Goal: Transaction & Acquisition: Book appointment/travel/reservation

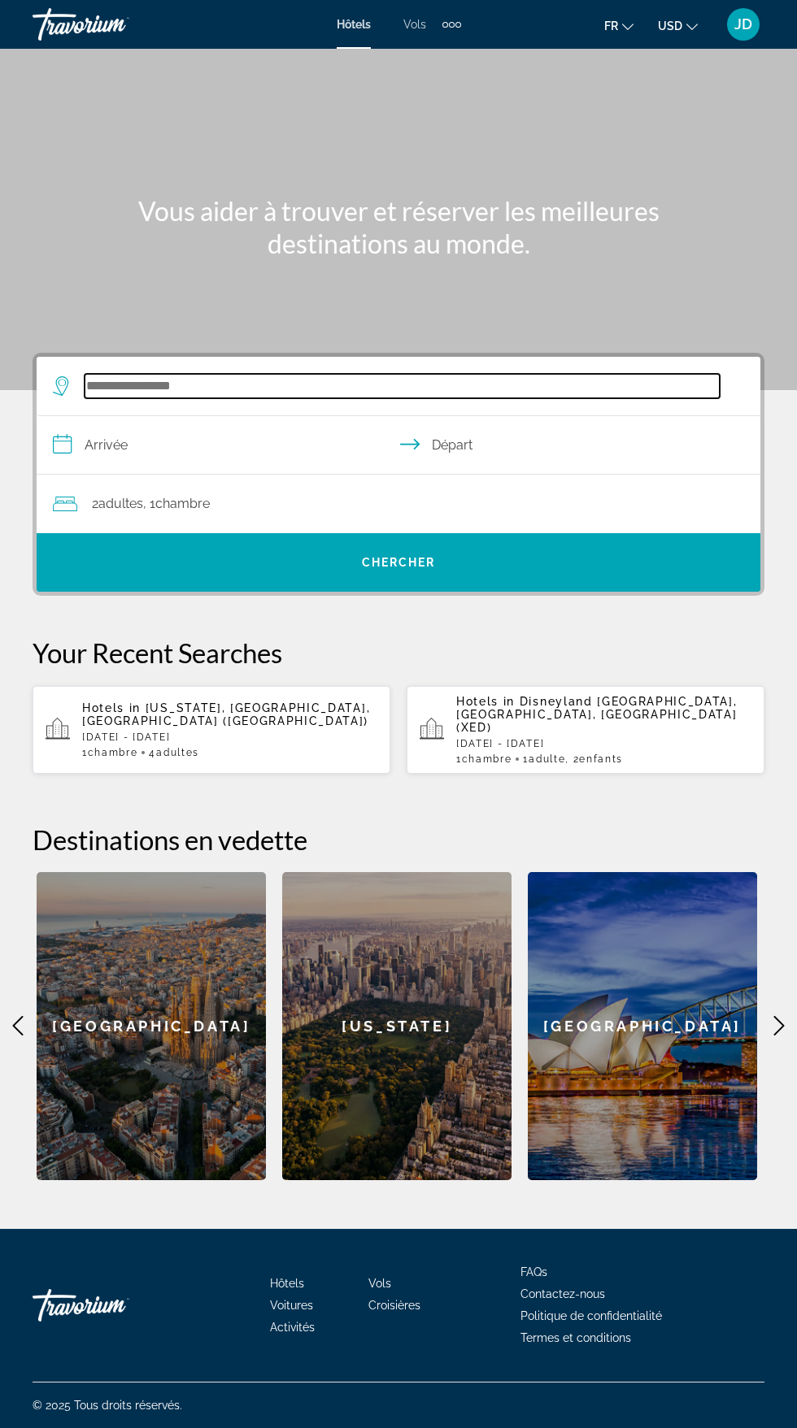
click at [203, 380] on input "Search hotel destination" at bounding box center [402, 386] width 635 height 24
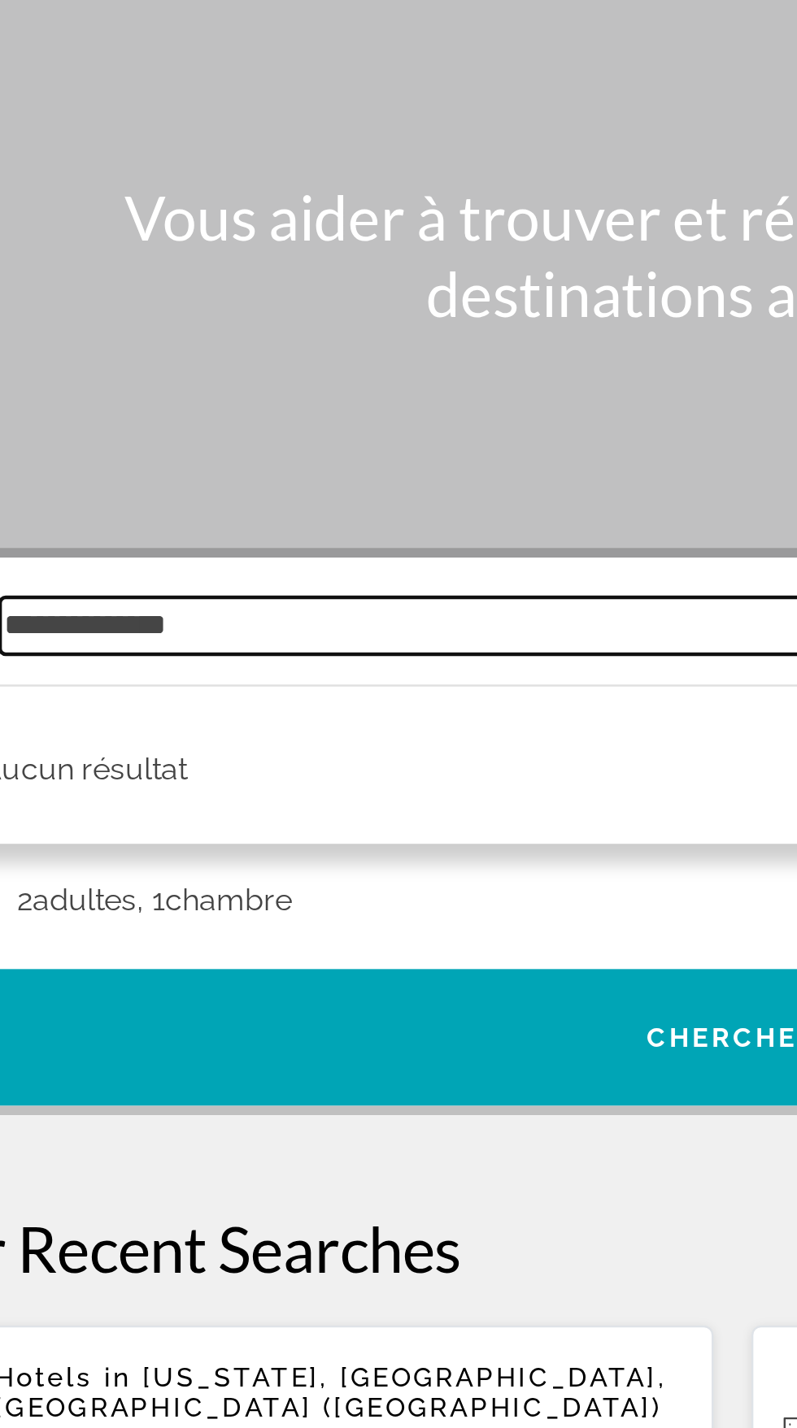
scroll to position [123, 0]
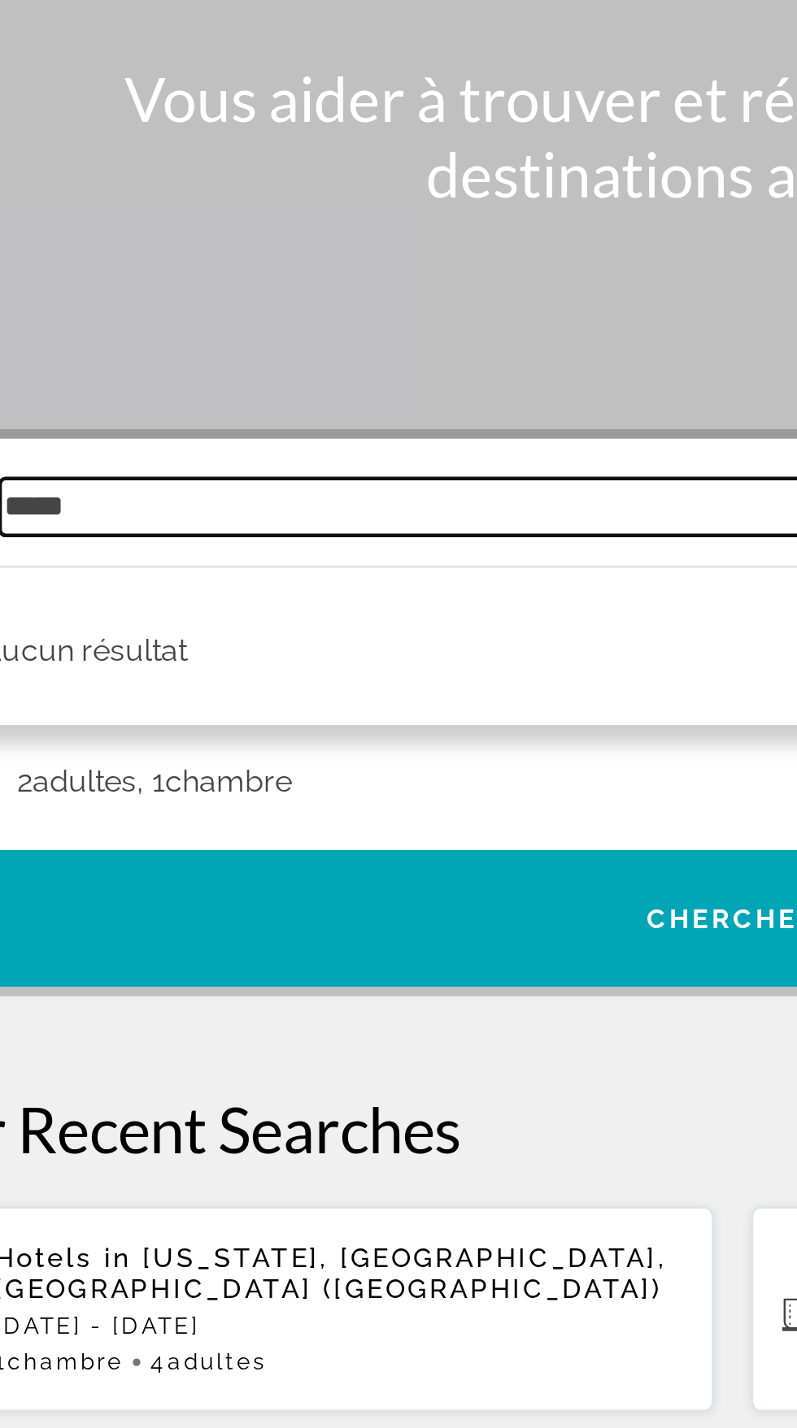
type input "****"
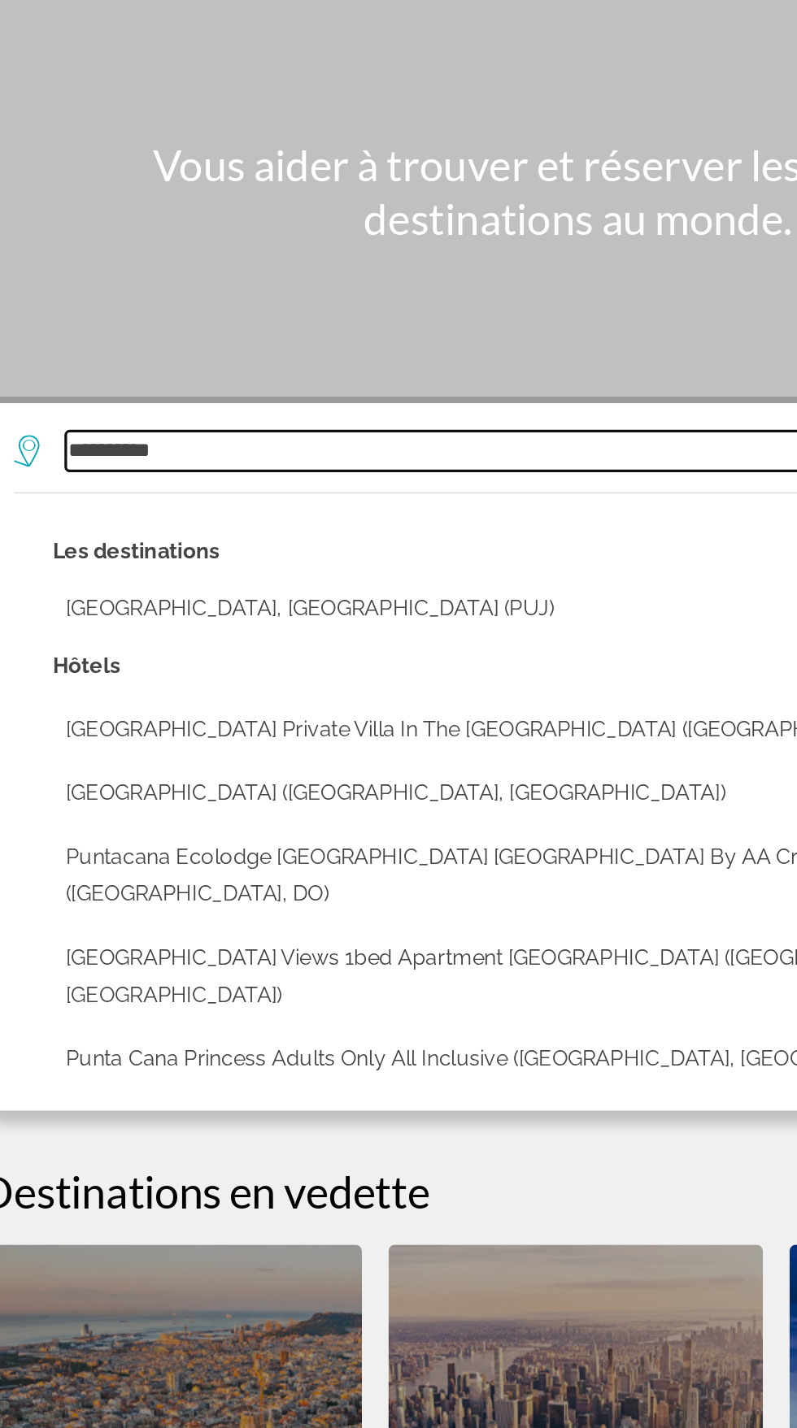
scroll to position [124, 0]
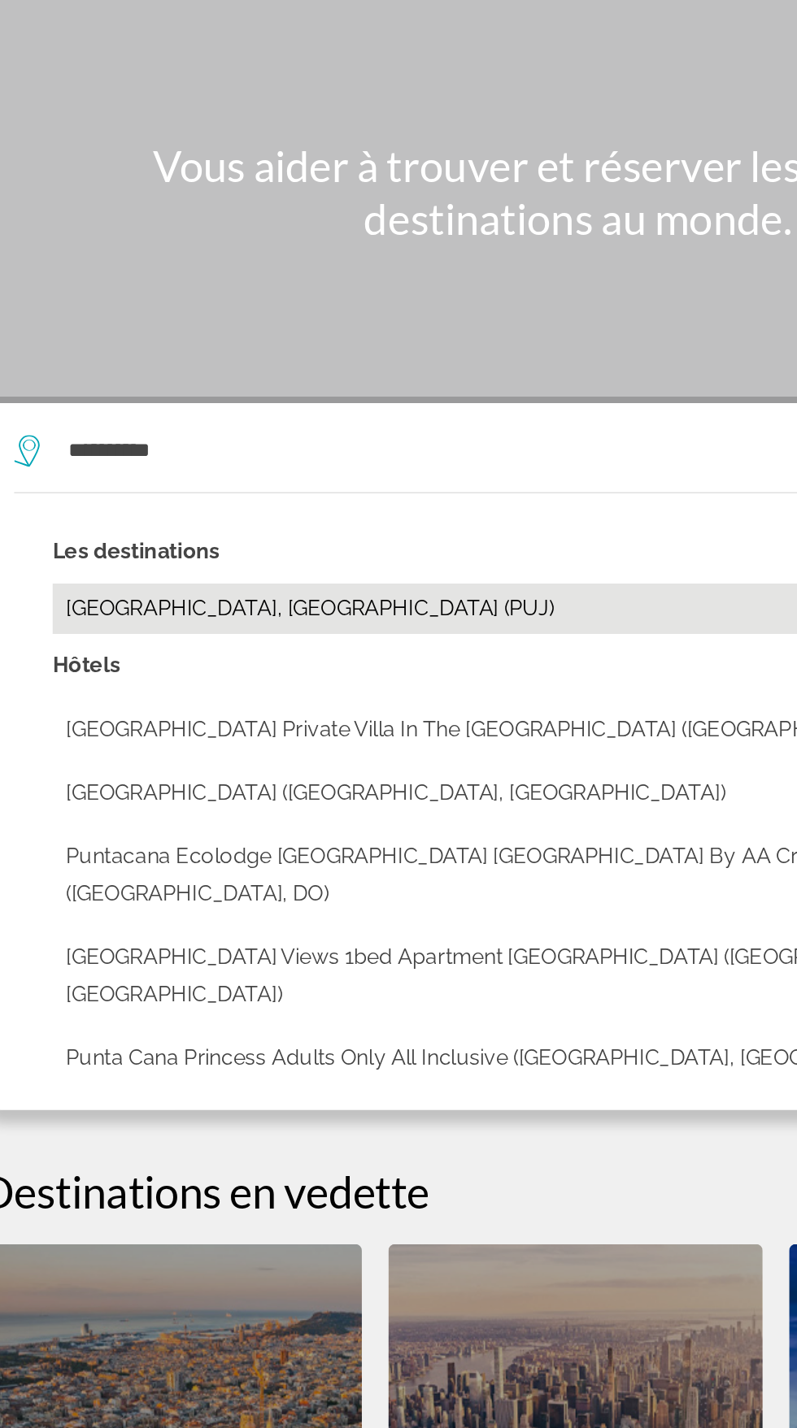
click at [101, 467] on button "[GEOGRAPHIC_DATA], [GEOGRAPHIC_DATA] (PUJ)" at bounding box center [409, 482] width 667 height 31
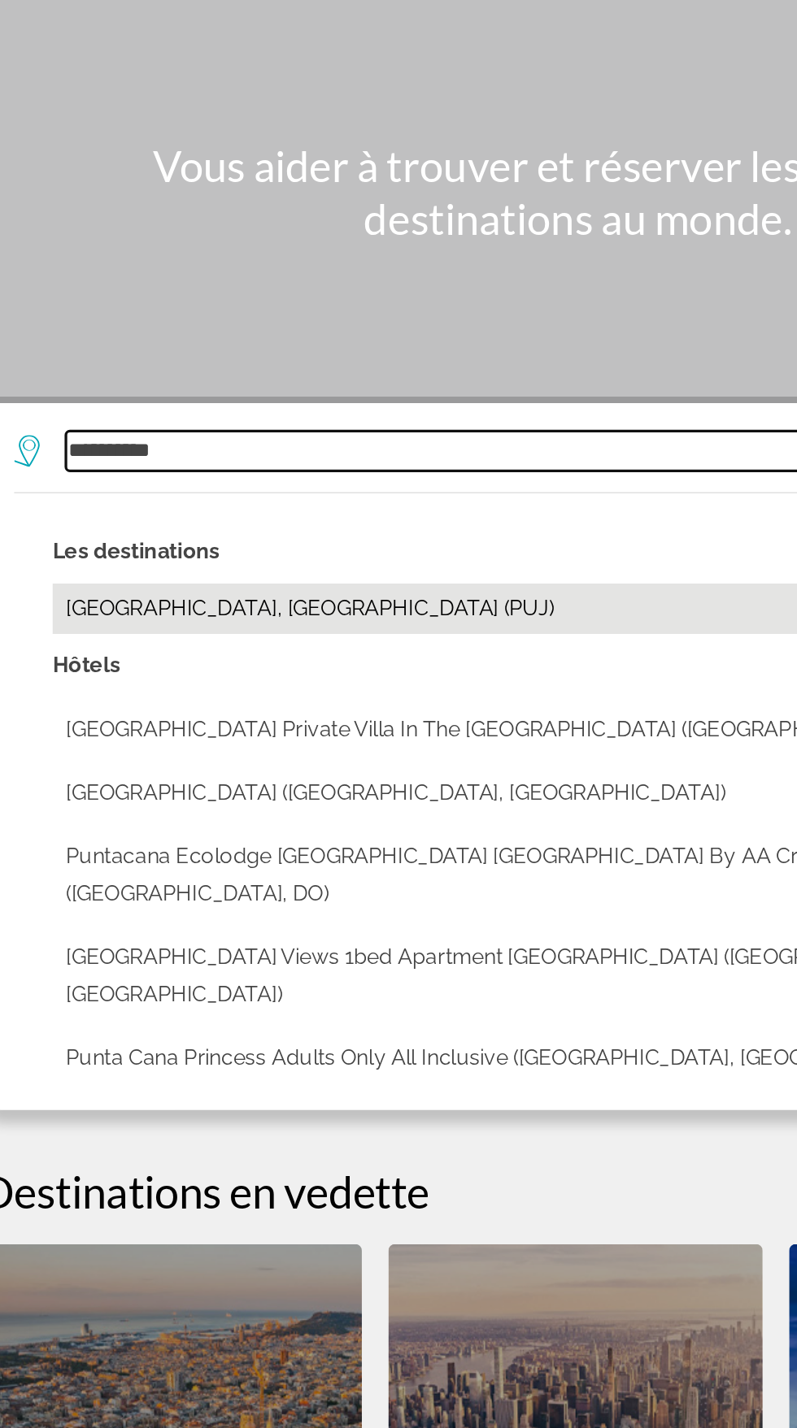
type input "**********"
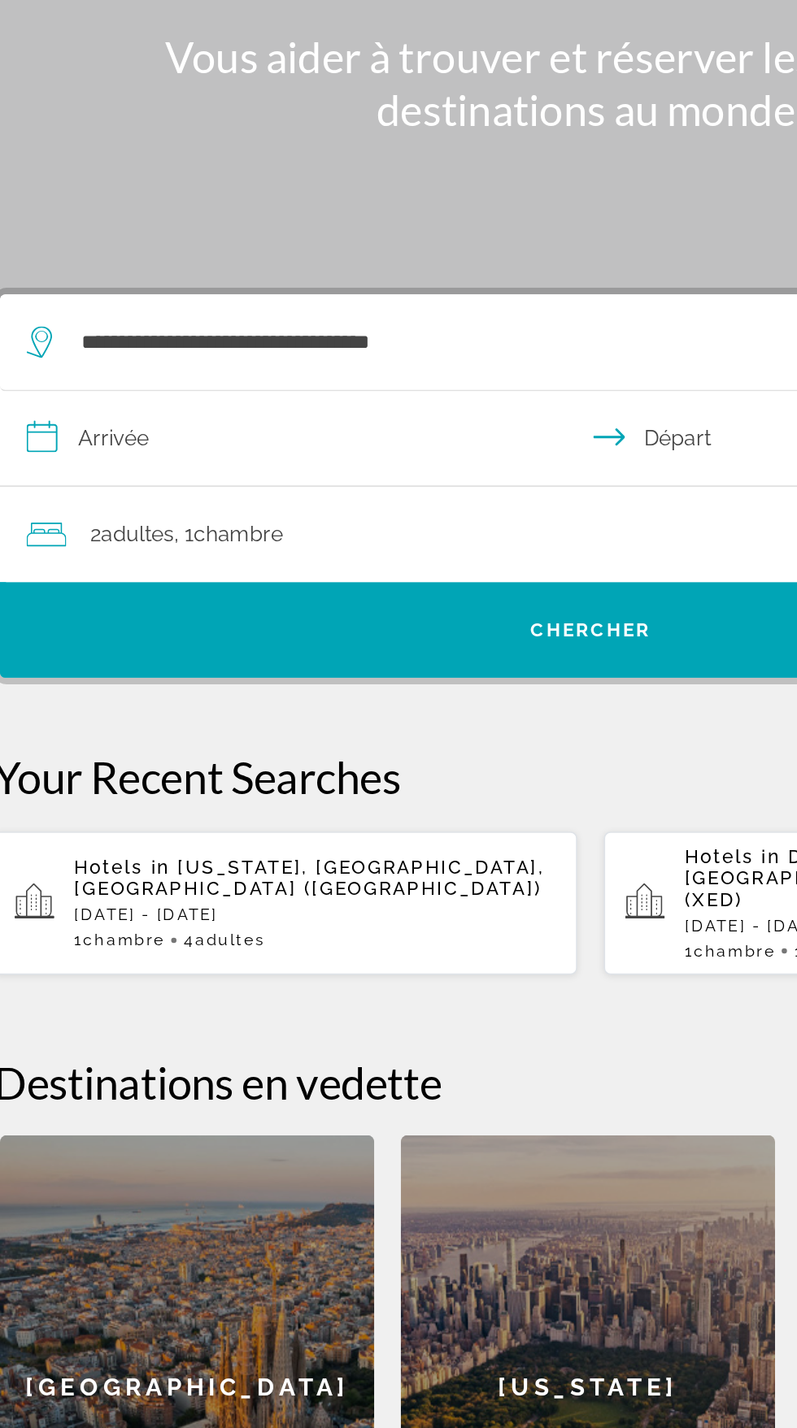
click at [96, 416] on input "**********" at bounding box center [402, 447] width 730 height 63
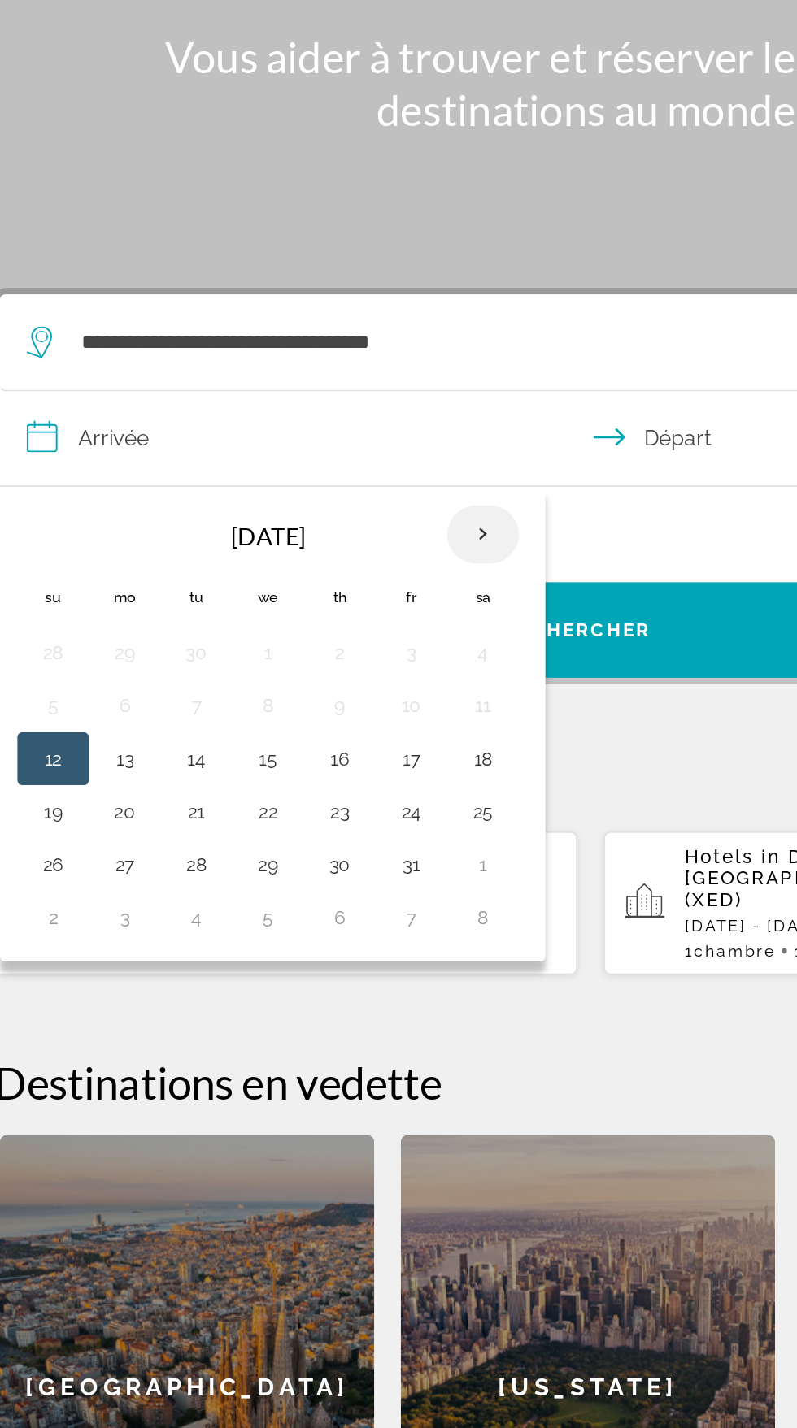
click at [335, 486] on th "Next month" at bounding box center [332, 504] width 44 height 36
click at [334, 486] on th "Next month" at bounding box center [332, 504] width 44 height 36
click at [339, 486] on th "Next month" at bounding box center [332, 504] width 44 height 36
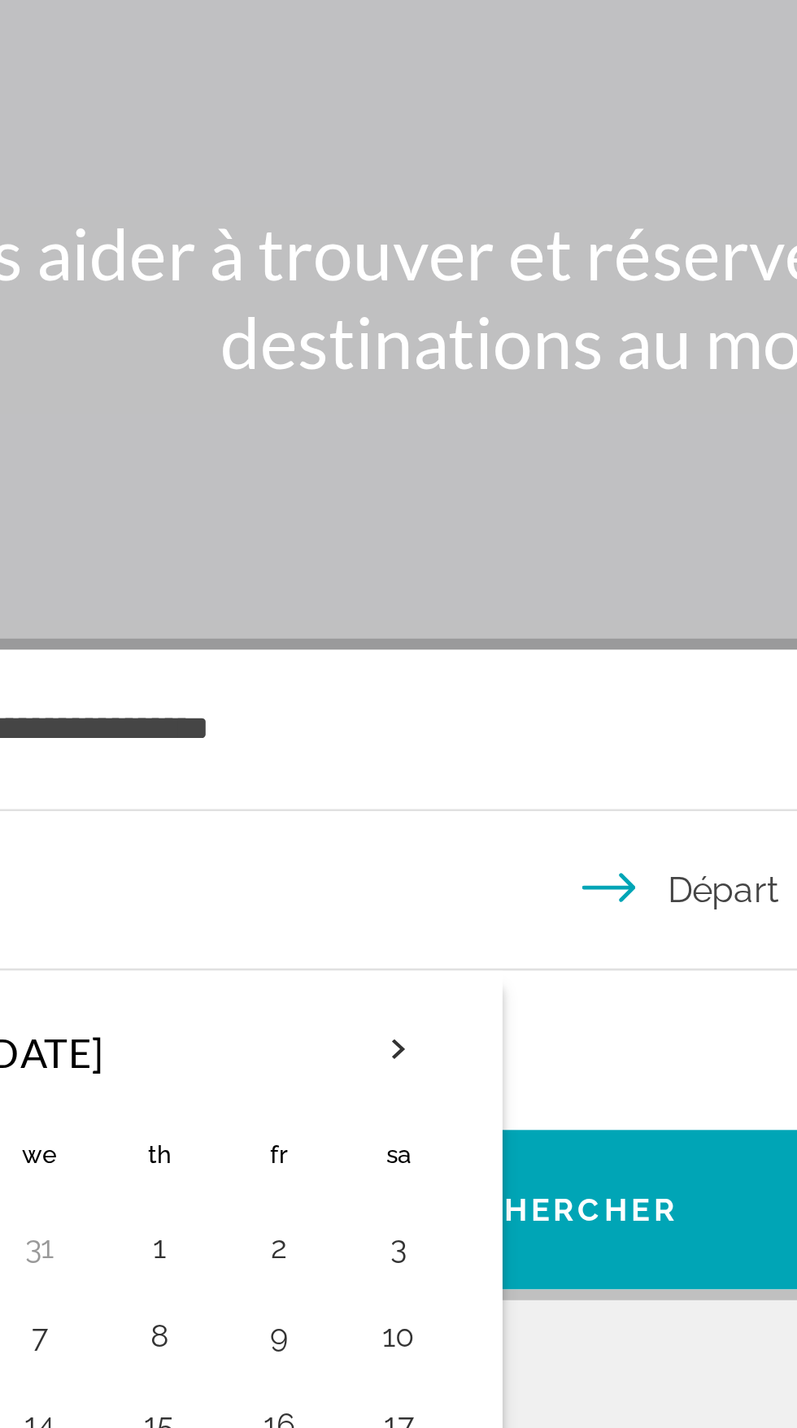
click at [373, 357] on div "**********" at bounding box center [390, 386] width 675 height 59
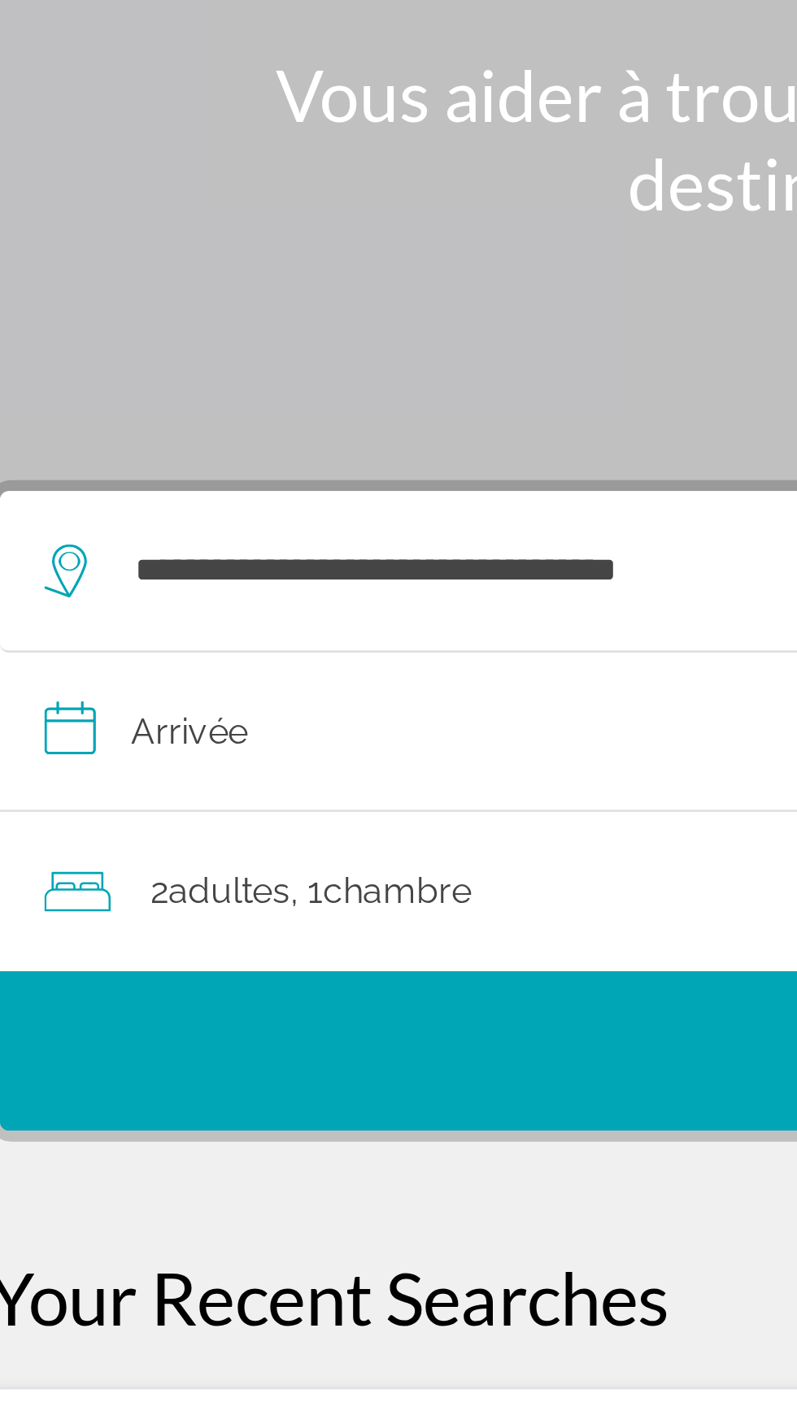
click at [225, 493] on div "2 Adulte Adultes , 1 Chambre pièces" at bounding box center [406, 504] width 707 height 23
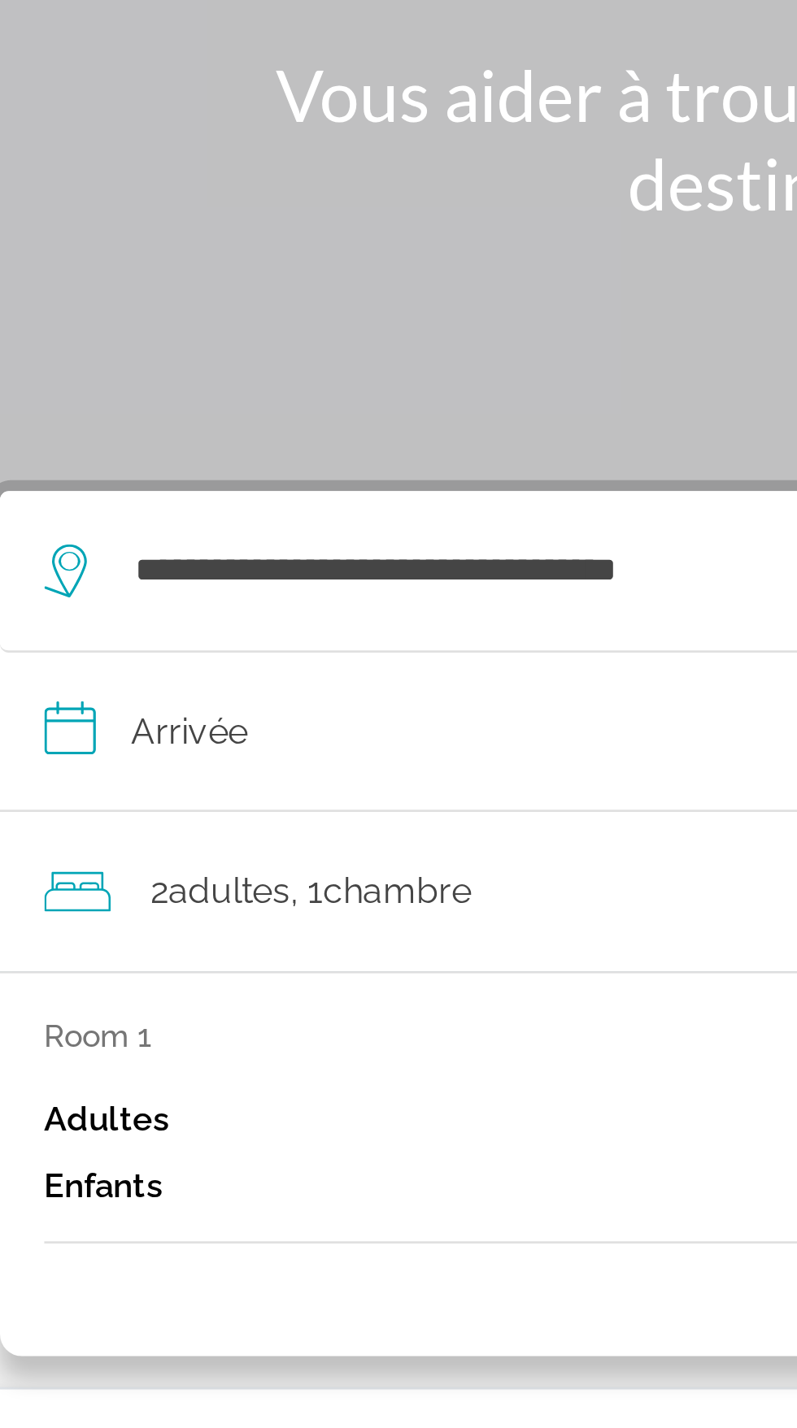
click at [237, 416] on input "**********" at bounding box center [402, 447] width 730 height 63
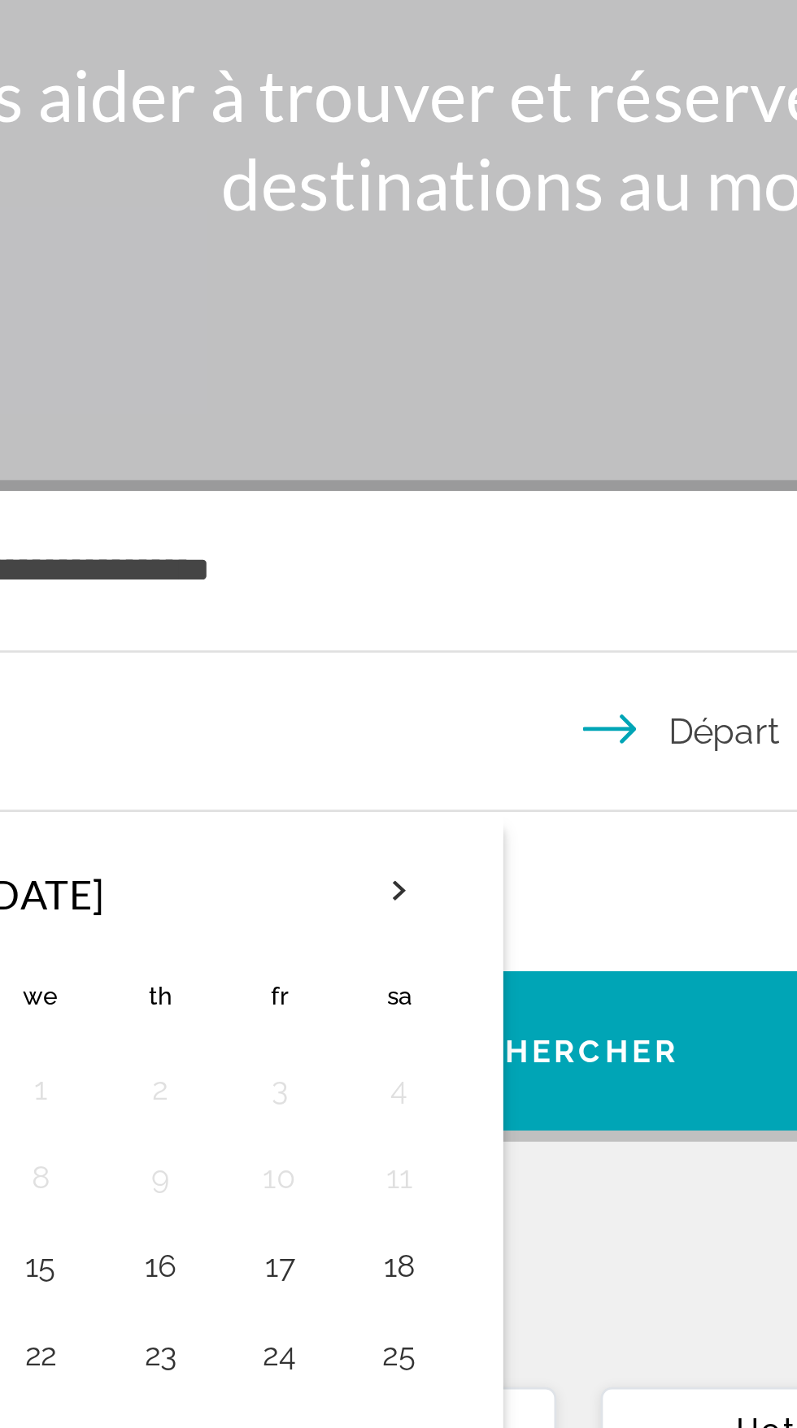
click at [331, 486] on th "Next month" at bounding box center [332, 504] width 44 height 36
click at [334, 486] on th "Next month" at bounding box center [332, 504] width 44 height 36
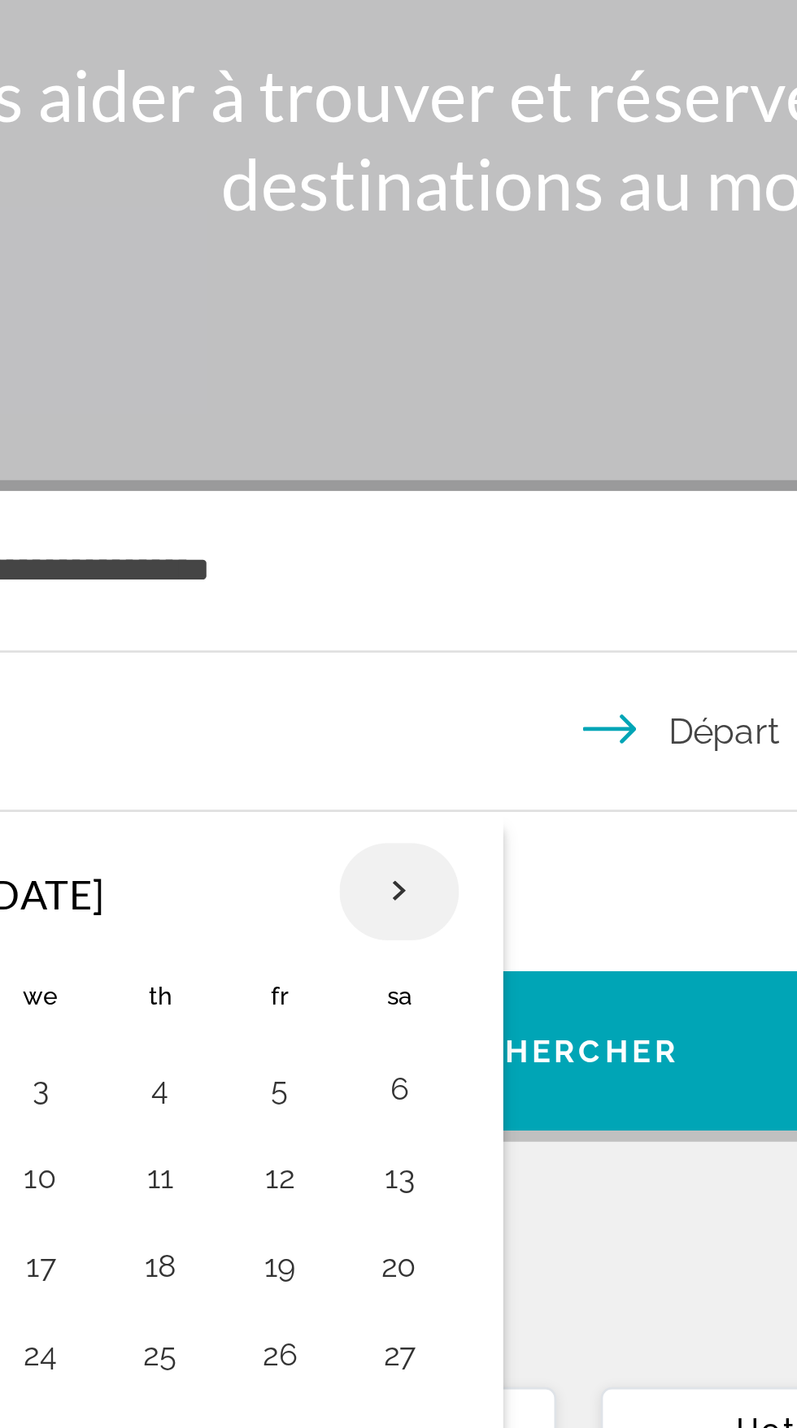
click at [337, 486] on th "Next month" at bounding box center [332, 504] width 44 height 36
click at [336, 486] on th "Next month" at bounding box center [332, 504] width 44 height 36
click at [333, 486] on th "Next month" at bounding box center [332, 504] width 44 height 36
click at [331, 486] on th "Next month" at bounding box center [332, 504] width 44 height 36
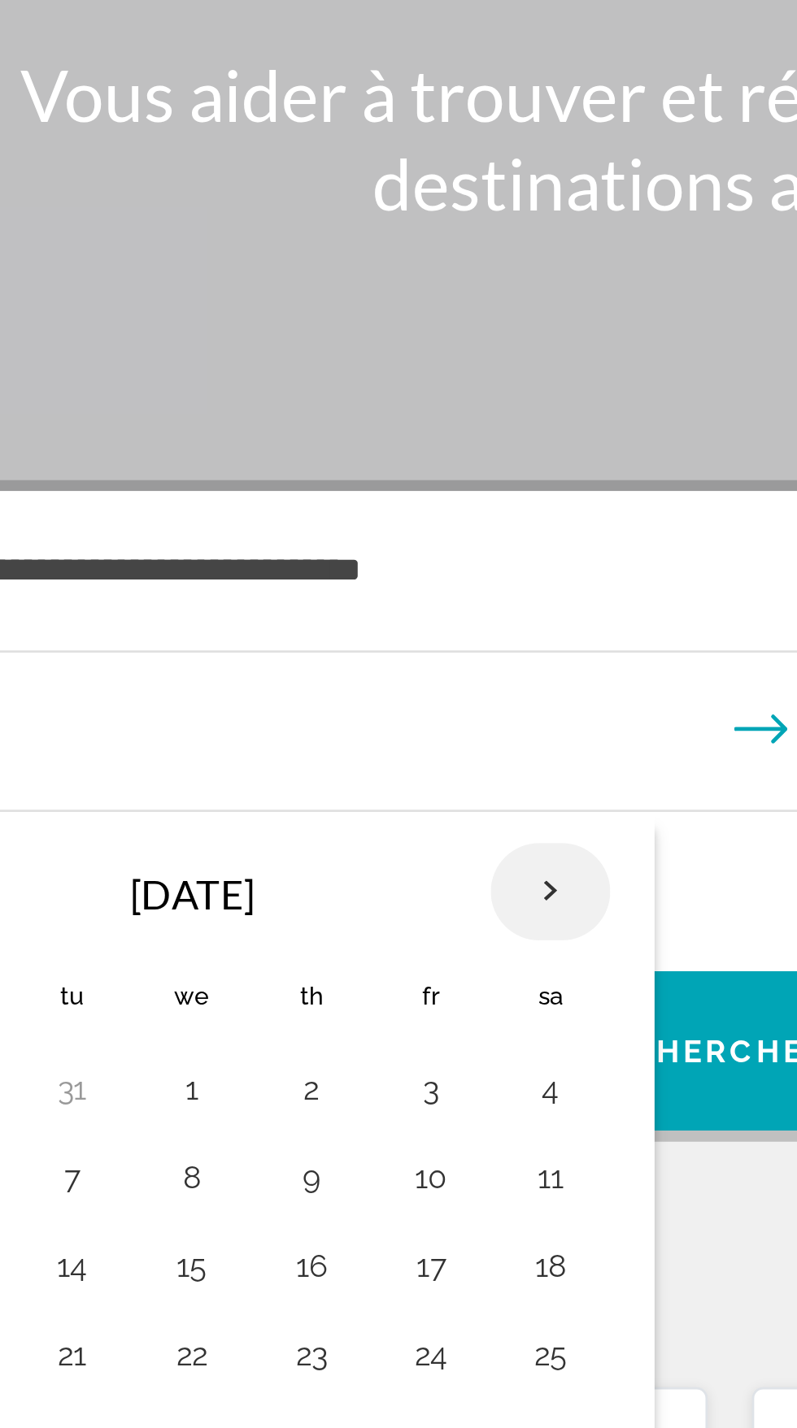
click at [339, 486] on th "Next month" at bounding box center [332, 504] width 44 height 36
click at [336, 486] on th "Next month" at bounding box center [332, 504] width 44 height 36
click at [331, 486] on th "Next month" at bounding box center [332, 504] width 44 height 36
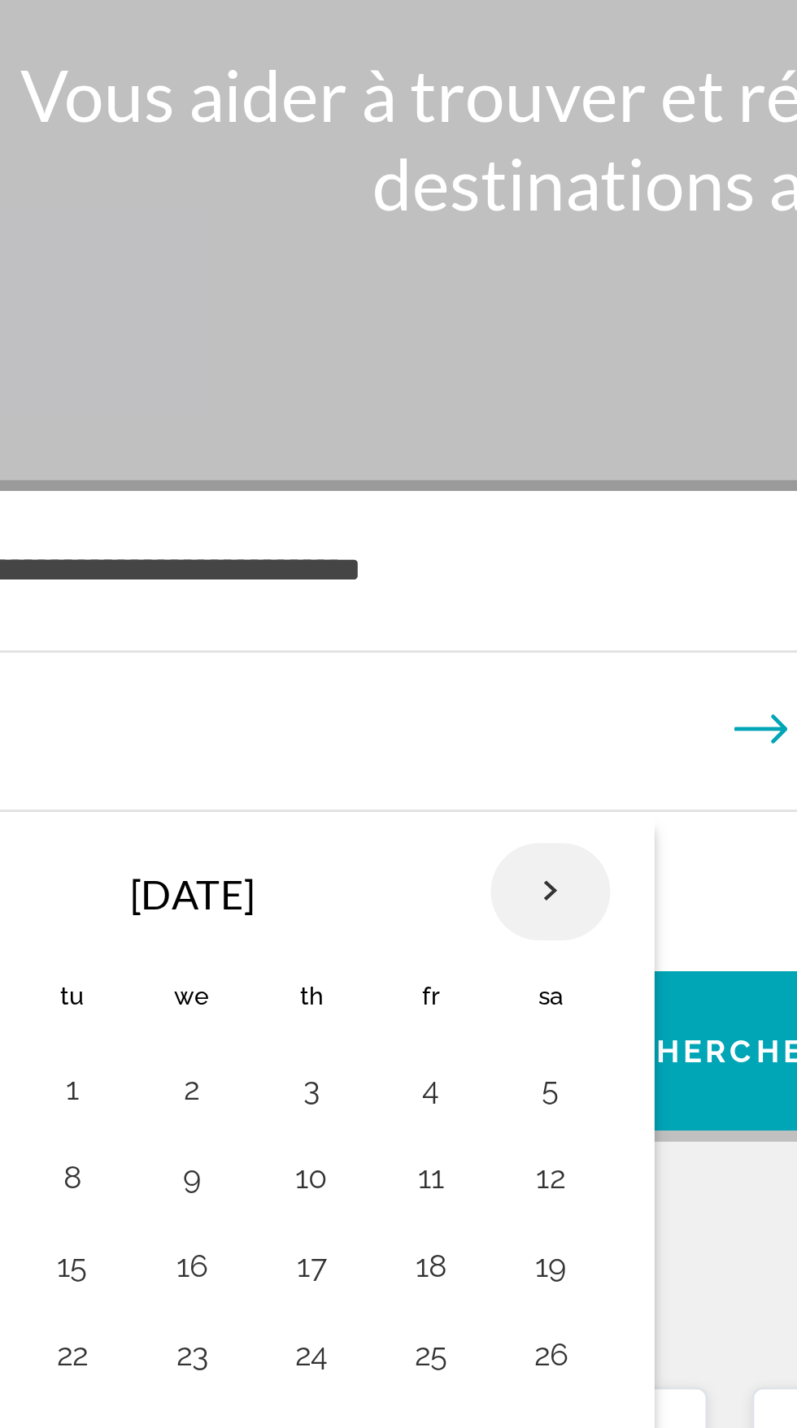
click at [337, 486] on th "Next month" at bounding box center [332, 504] width 44 height 36
click at [336, 486] on th "Next month" at bounding box center [332, 504] width 44 height 36
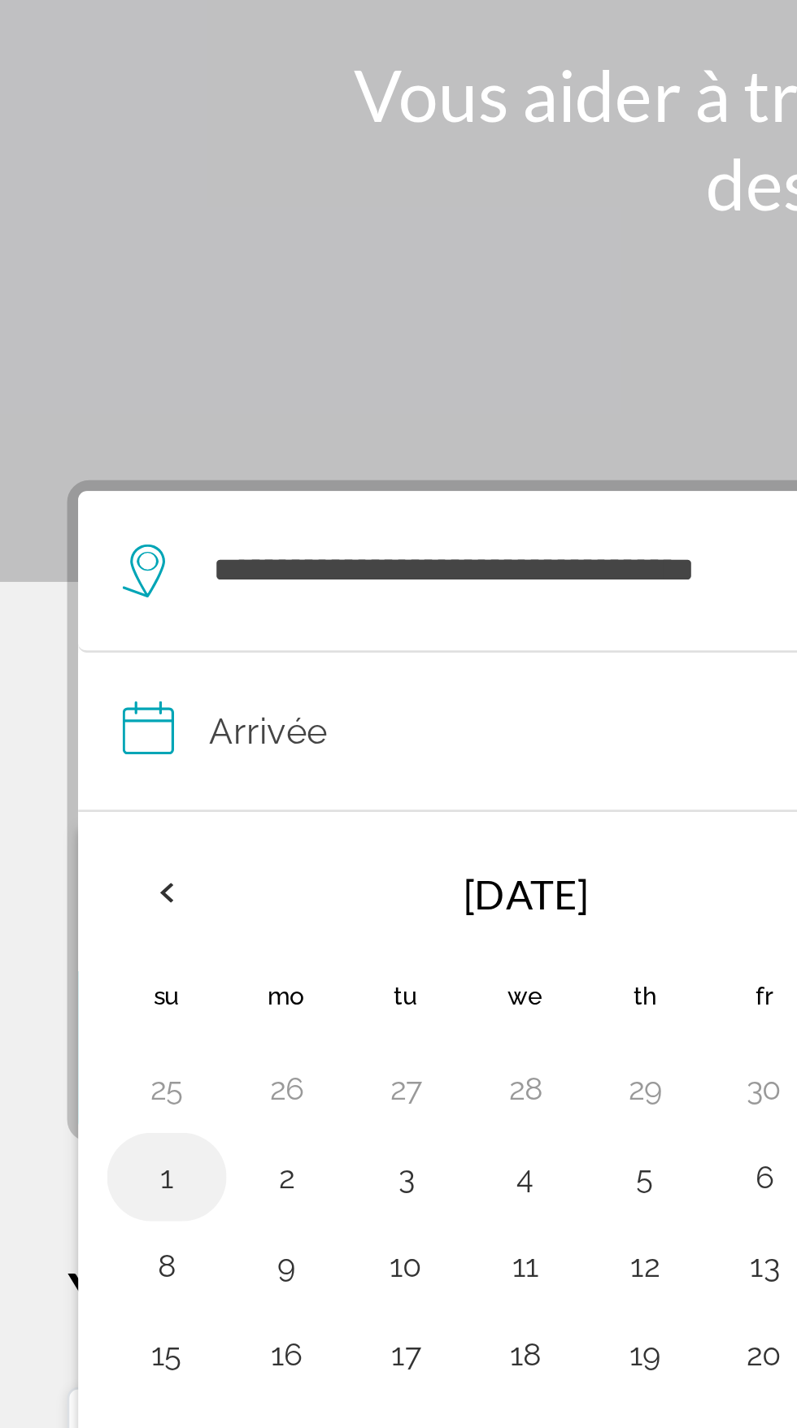
click at [74, 597] on button "1" at bounding box center [69, 608] width 26 height 23
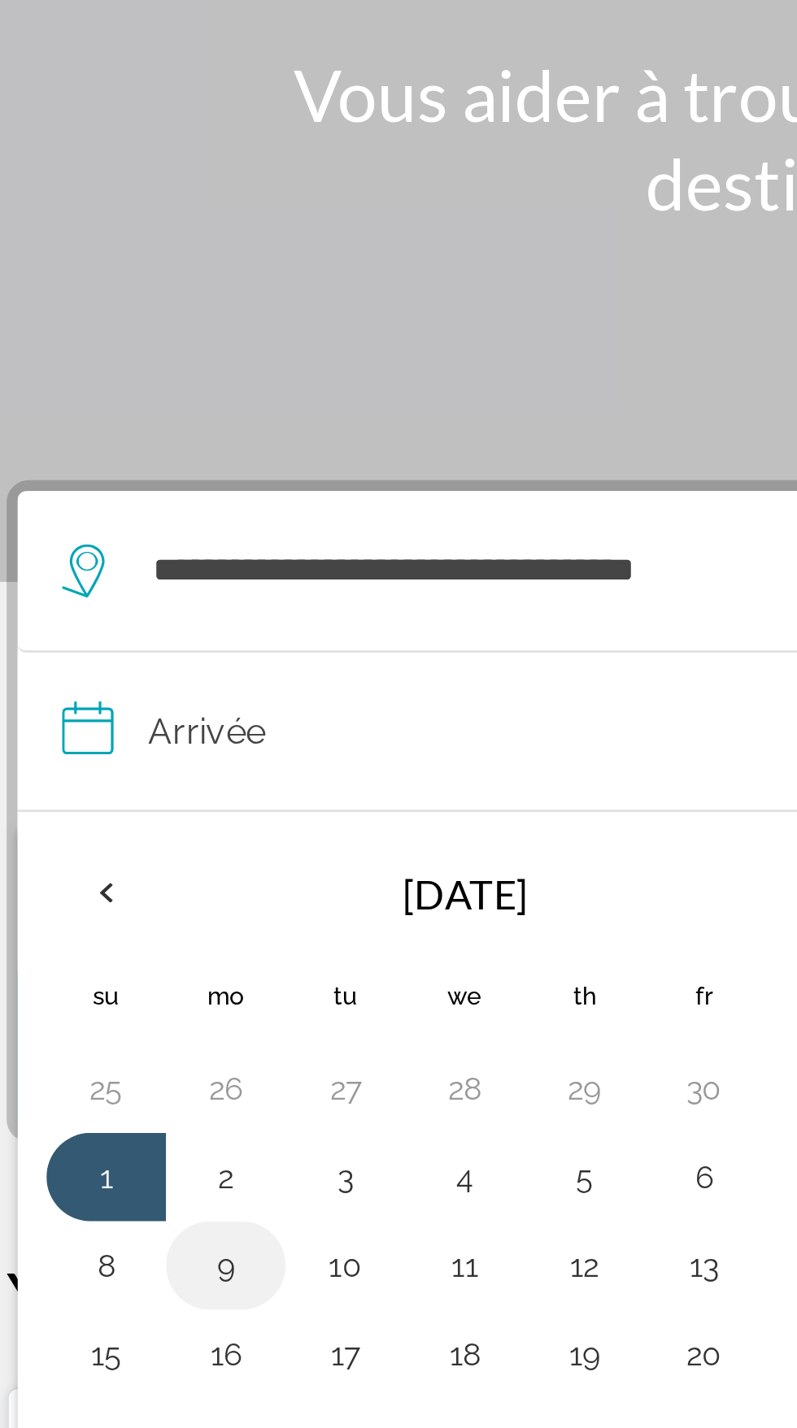
click at [119, 630] on button "9" at bounding box center [113, 641] width 26 height 23
type input "**********"
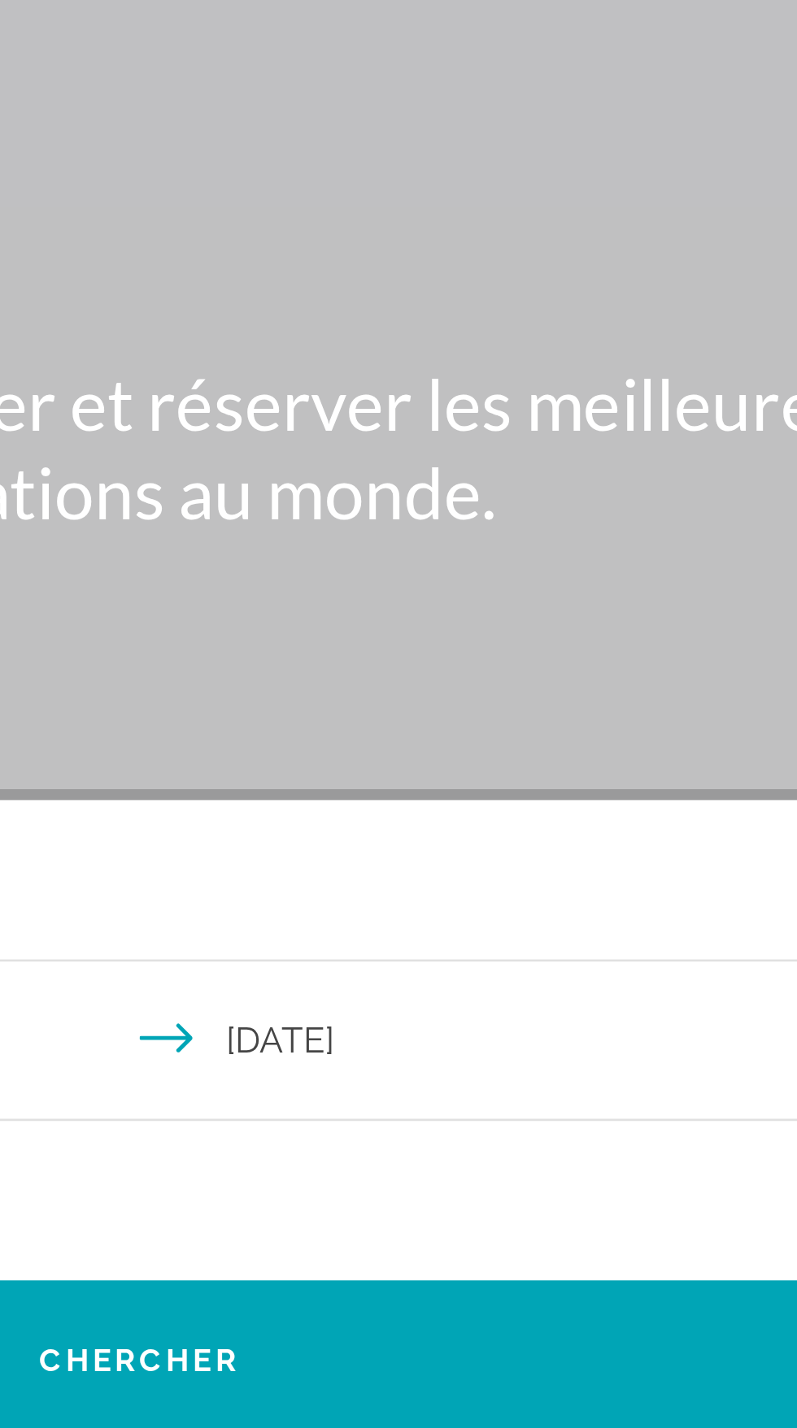
scroll to position [0, 0]
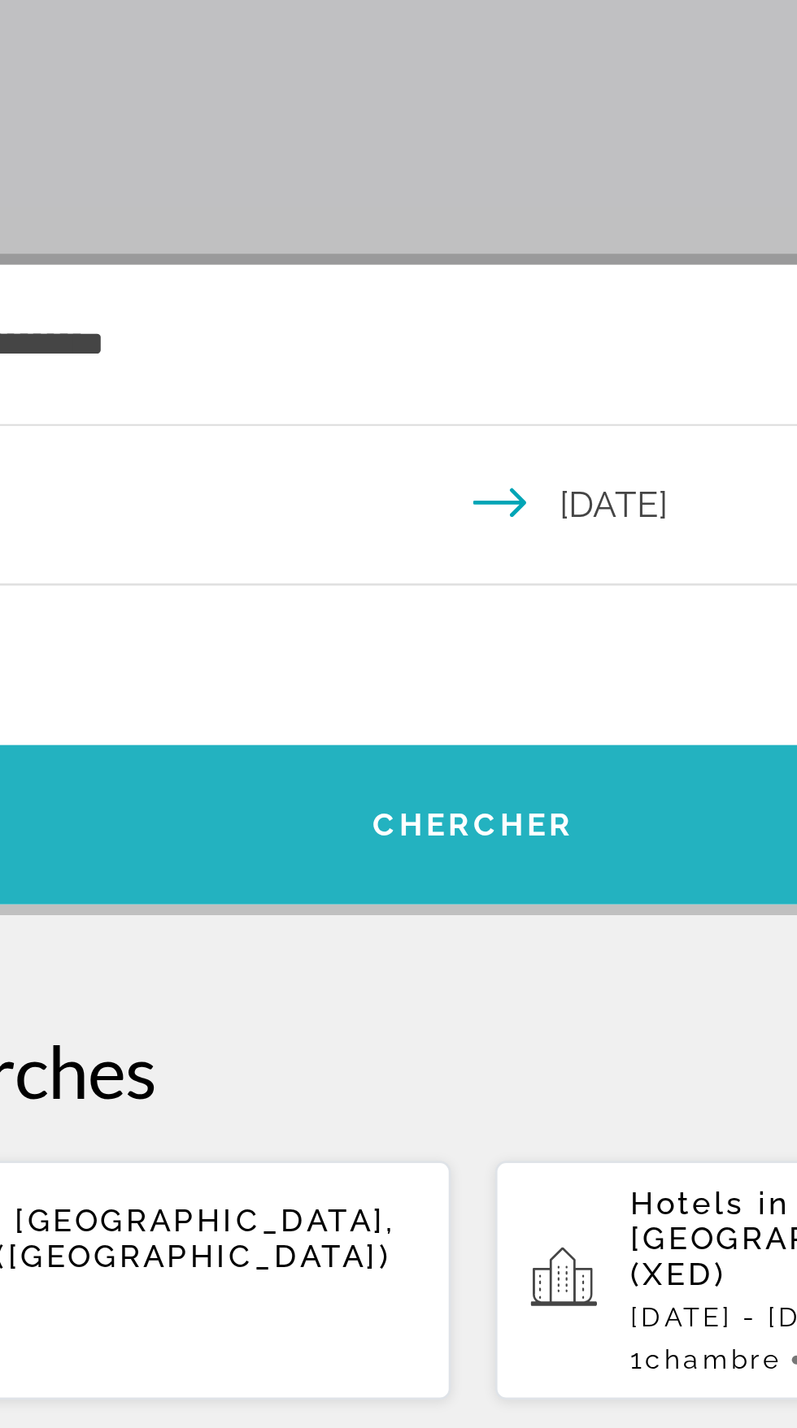
click at [412, 561] on span "Chercher" at bounding box center [399, 562] width 74 height 13
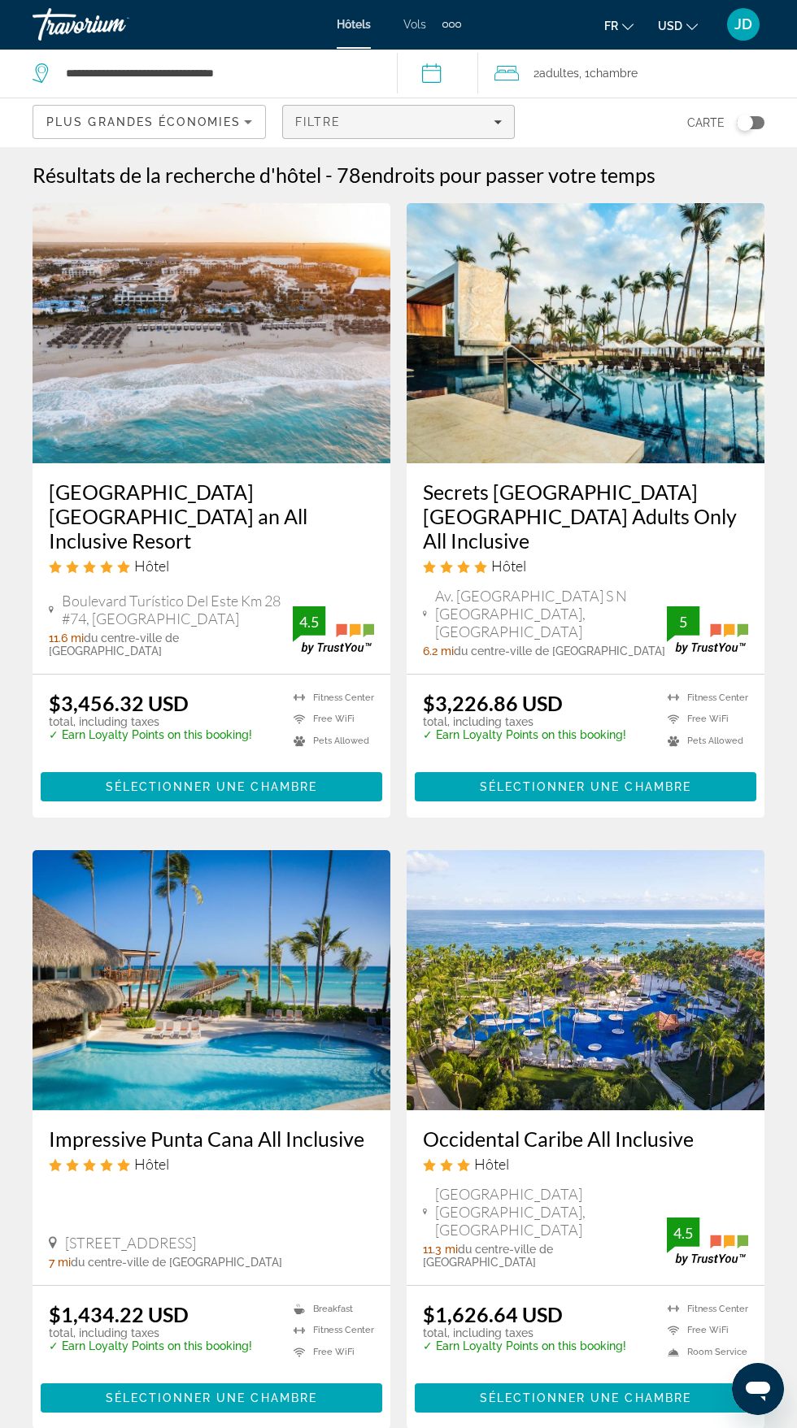
click at [497, 122] on icon "Filters" at bounding box center [498, 122] width 8 height 4
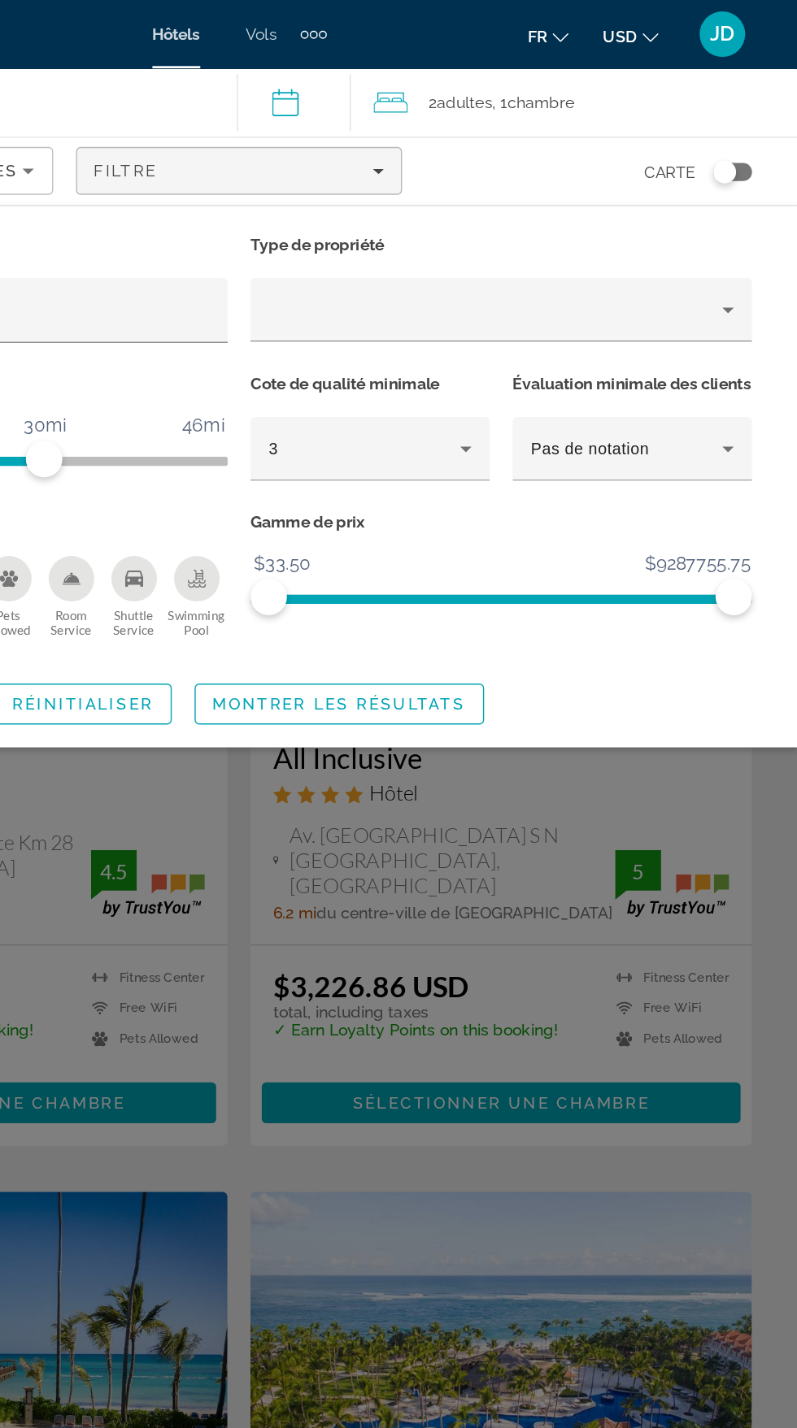
click at [667, 722] on div "Search widget" at bounding box center [398, 836] width 797 height 1184
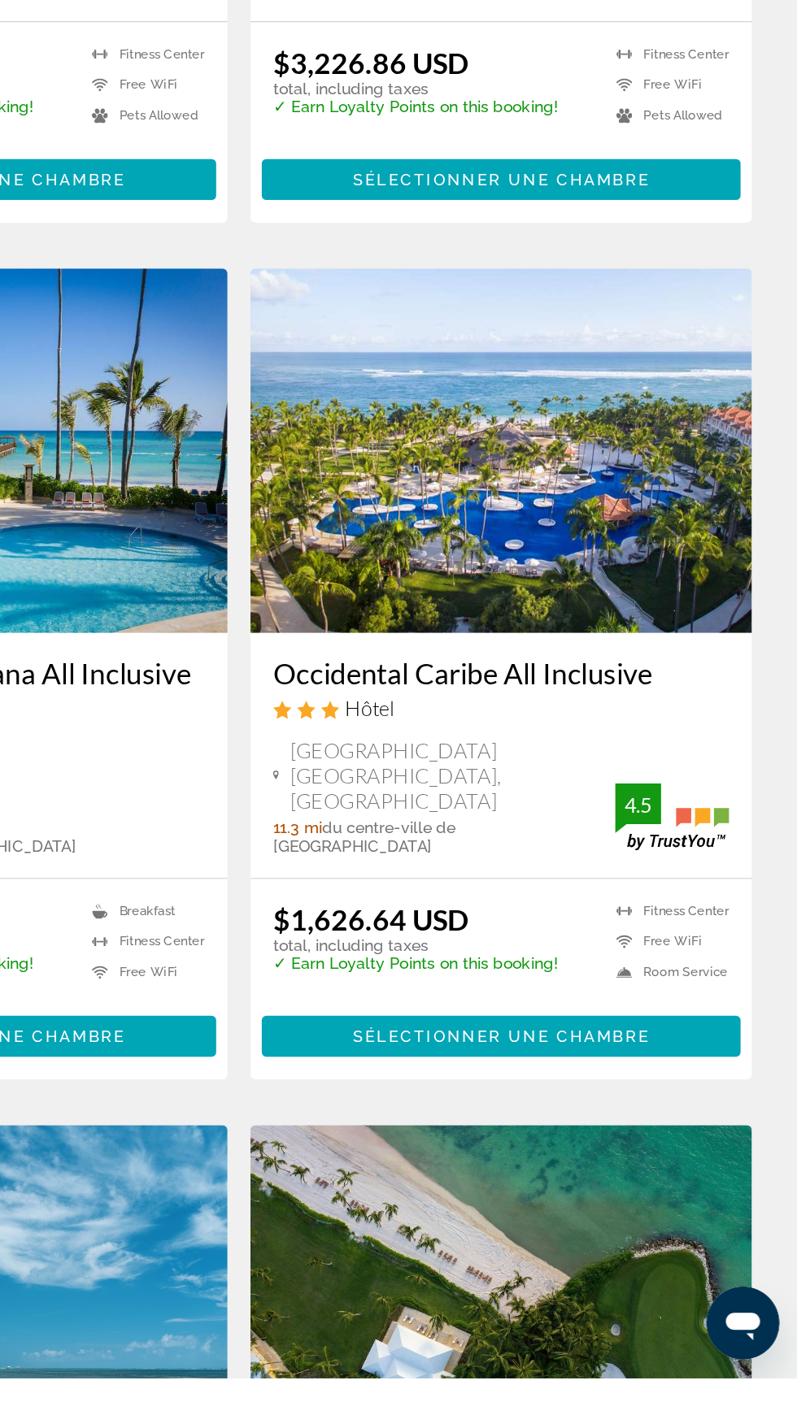
scroll to position [214, 0]
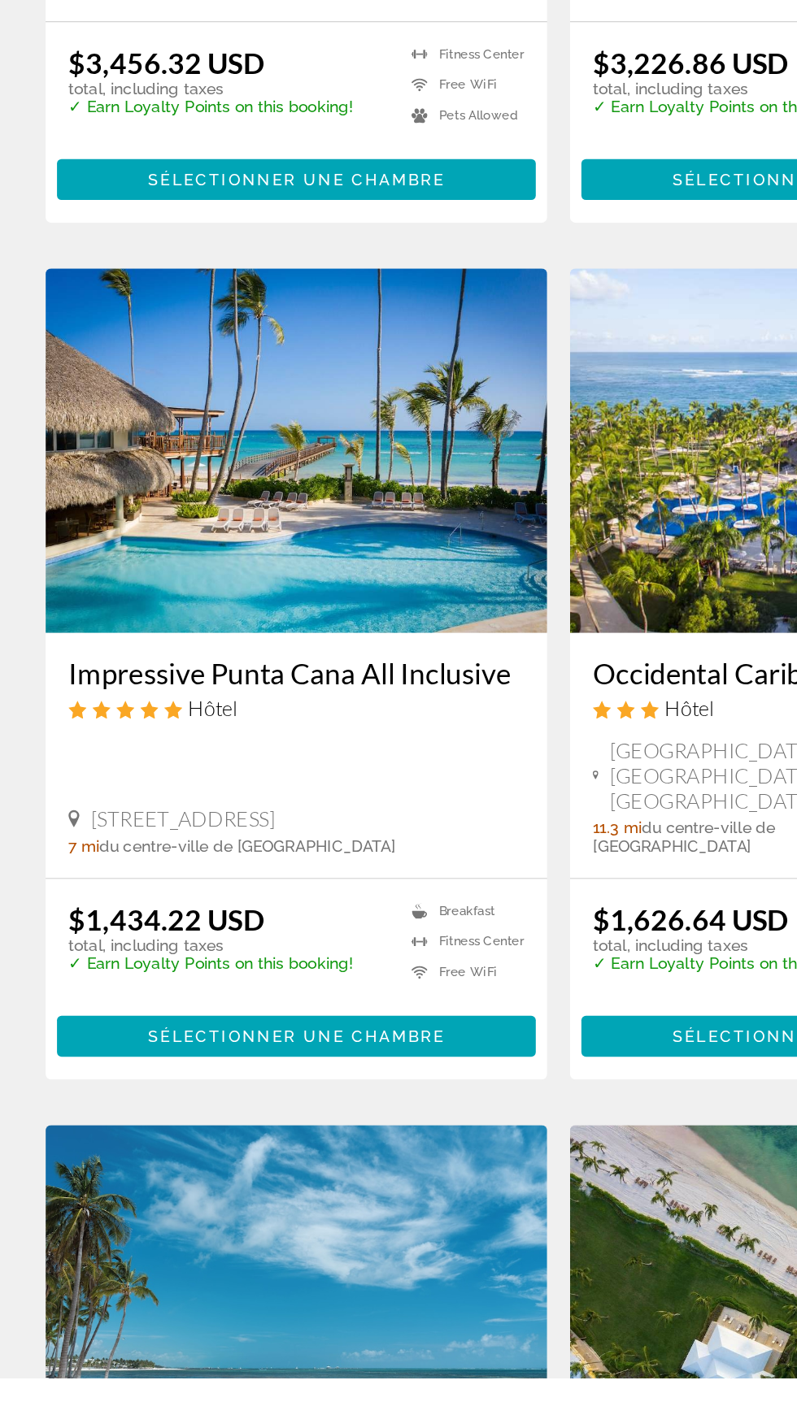
click at [293, 913] on h3 "Impressive Punta Cana All Inclusive" at bounding box center [211, 925] width 325 height 24
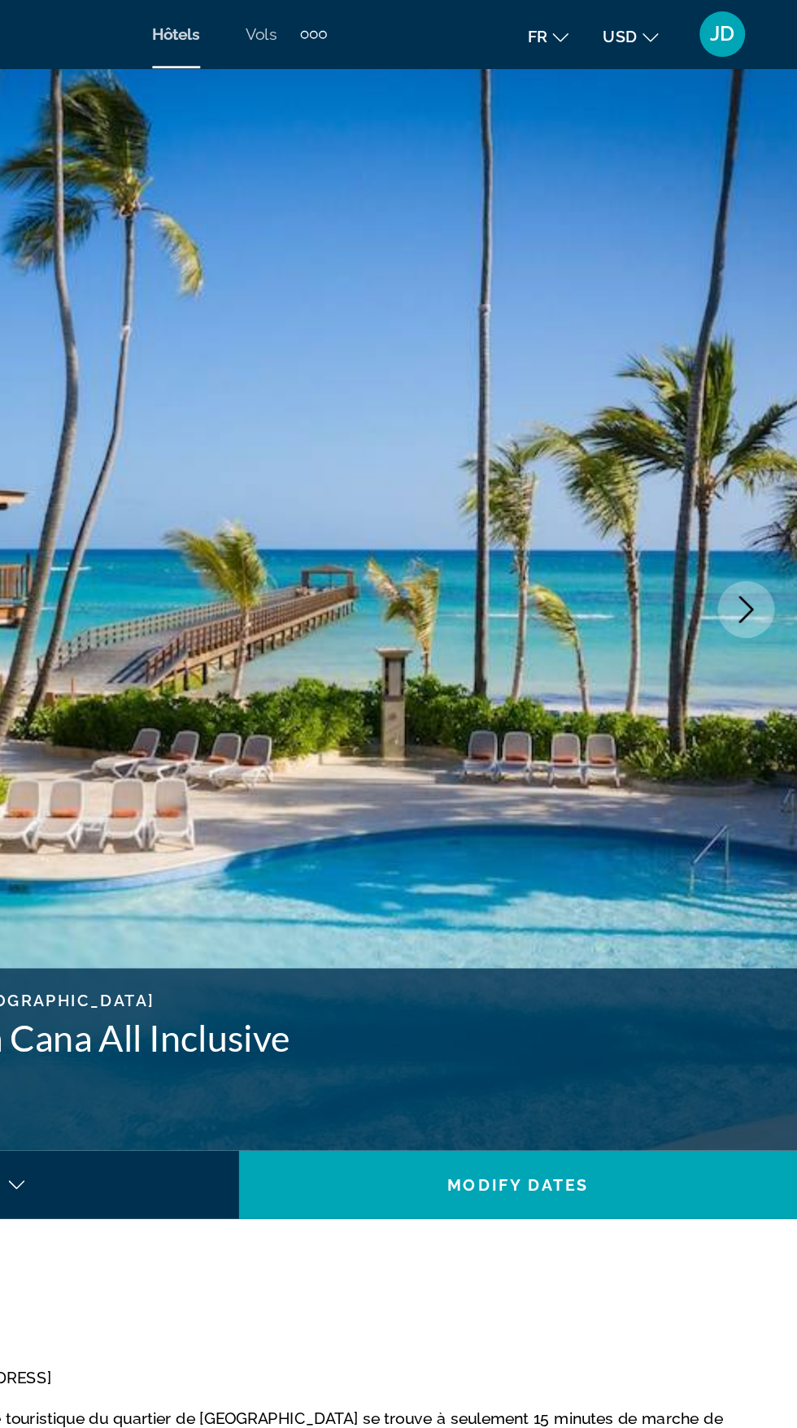
click at [759, 426] on icon "Next image" at bounding box center [760, 435] width 20 height 20
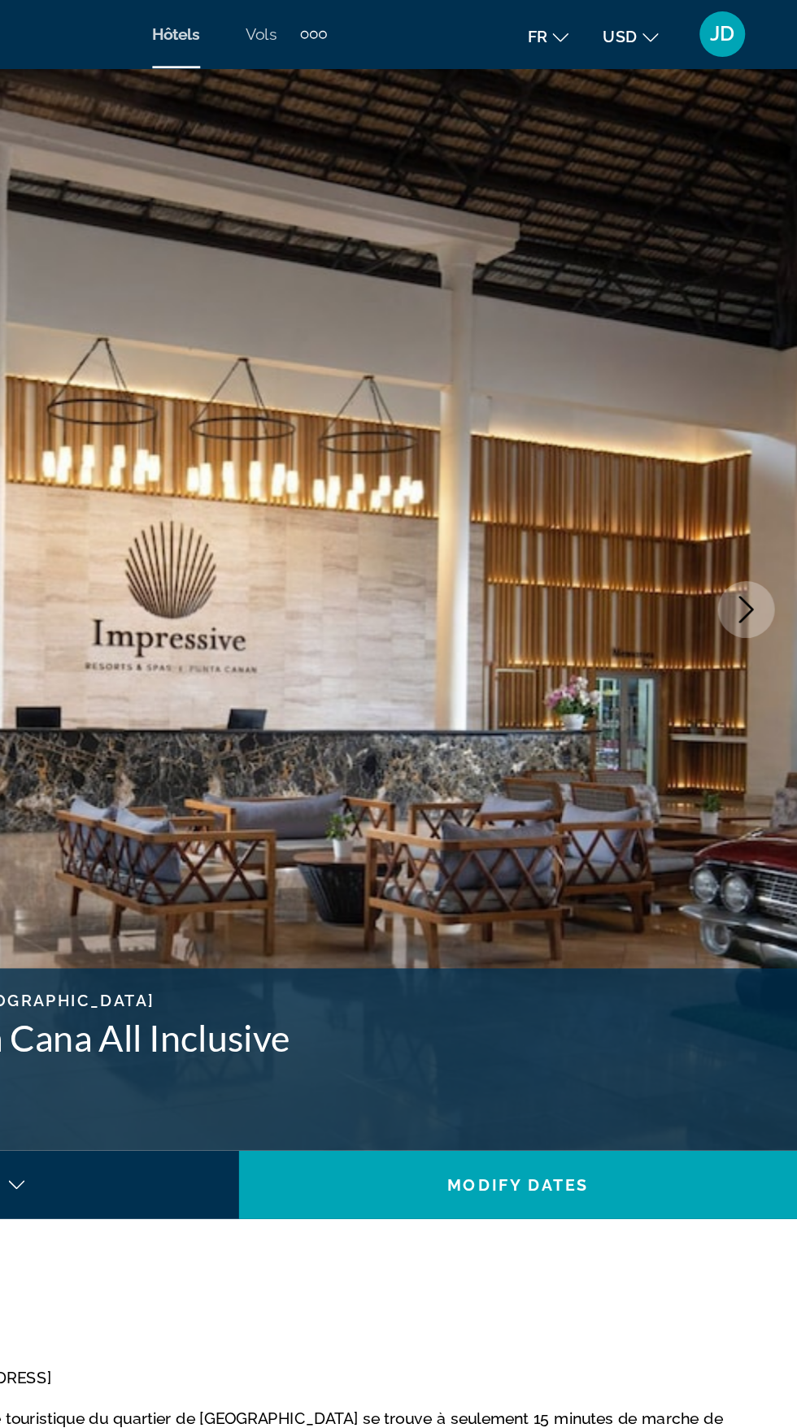
click at [747, 432] on button "Next image" at bounding box center [760, 435] width 41 height 41
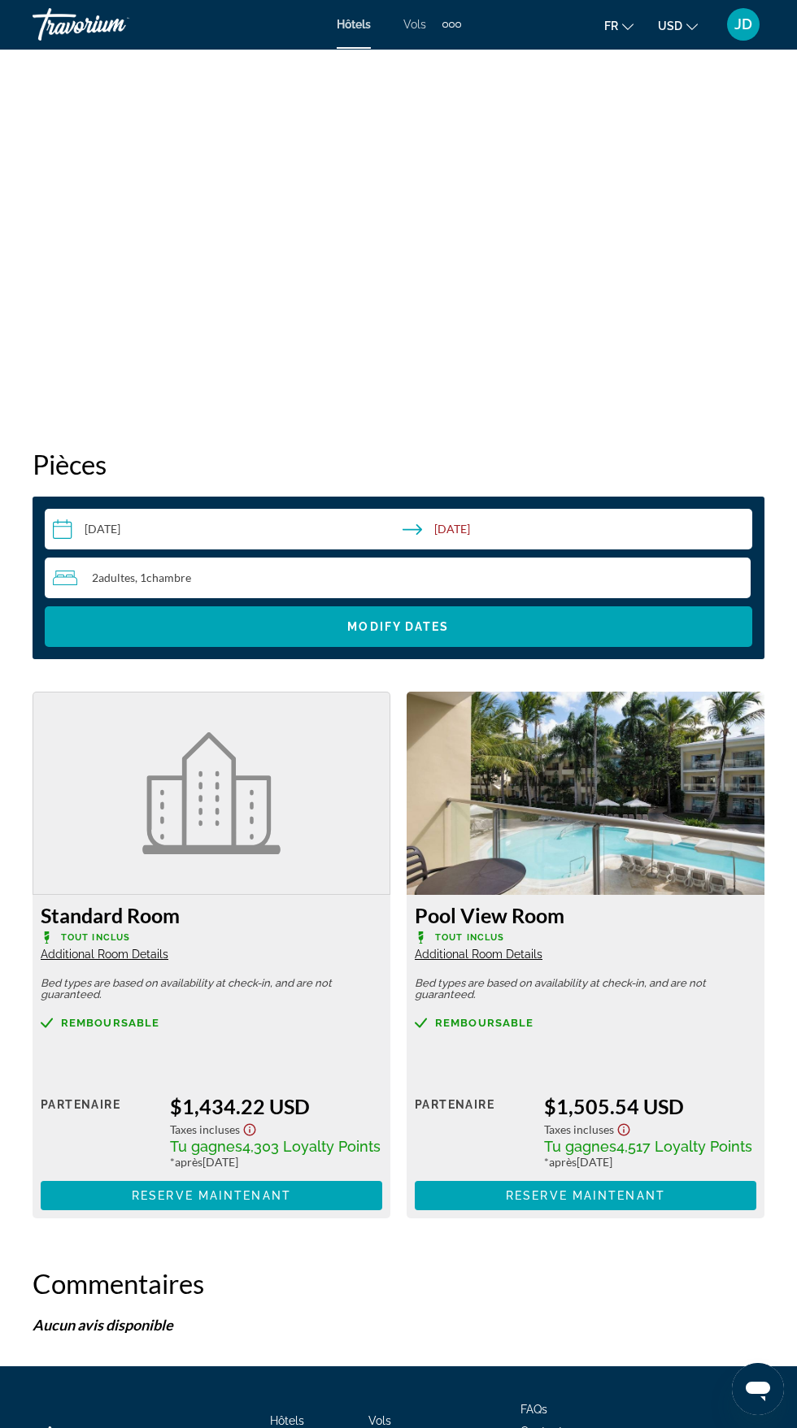
scroll to position [2139, 0]
click at [214, 805] on img "Main content" at bounding box center [211, 793] width 138 height 122
click at [128, 948] on span "Additional Room Details" at bounding box center [105, 954] width 128 height 13
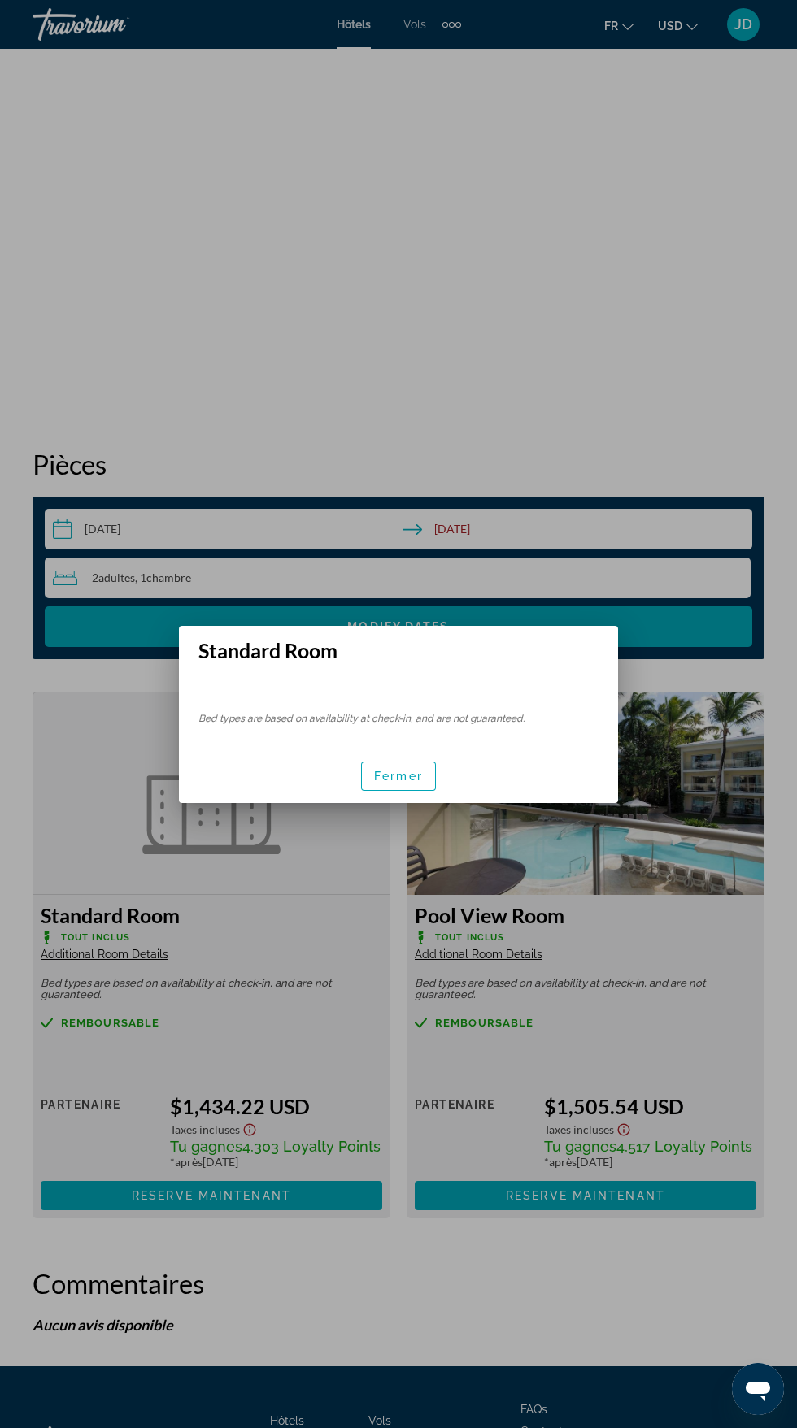
scroll to position [0, 0]
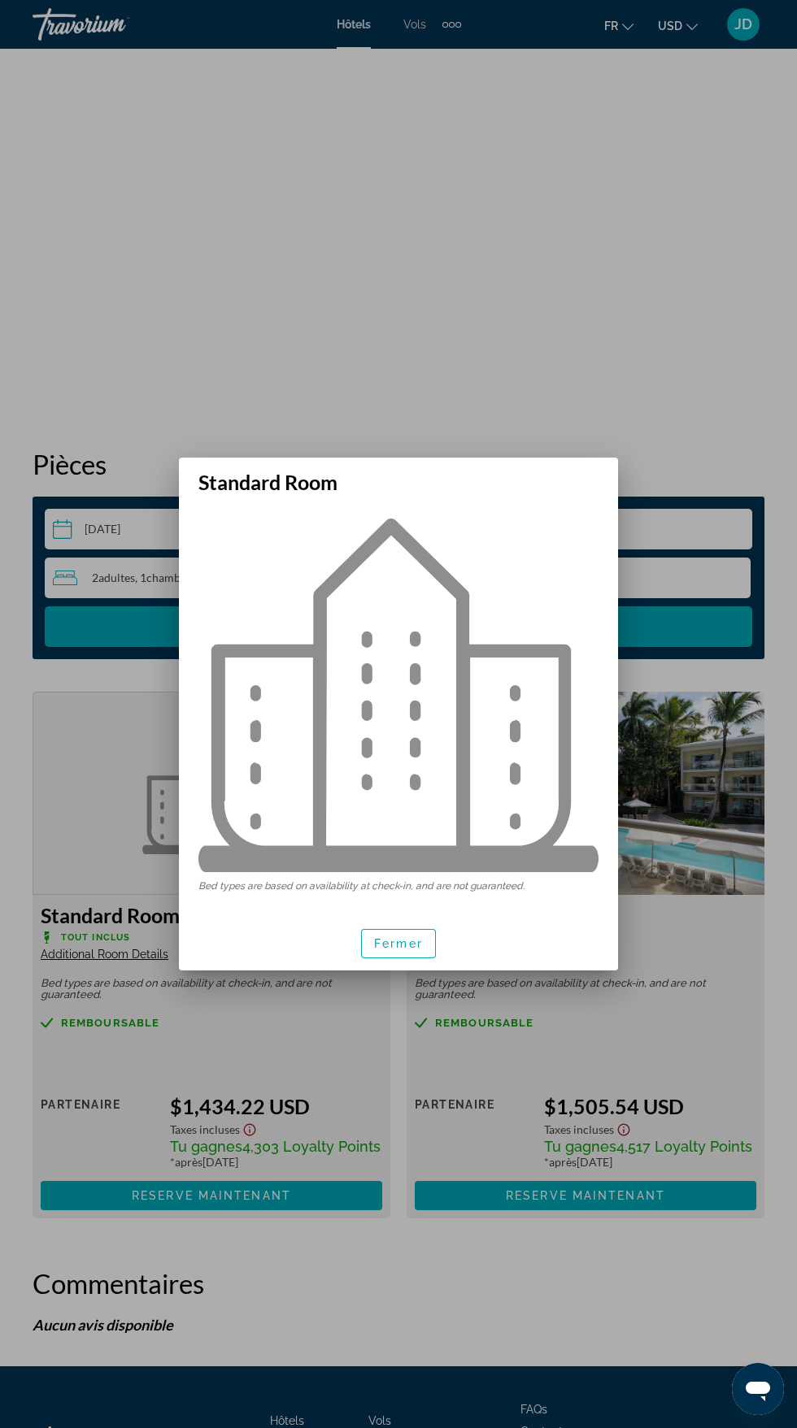
click at [405, 842] on img at bounding box center [398, 696] width 400 height 354
click at [417, 970] on div "Fermer" at bounding box center [398, 943] width 439 height 54
click at [394, 963] on span "button" at bounding box center [398, 943] width 73 height 39
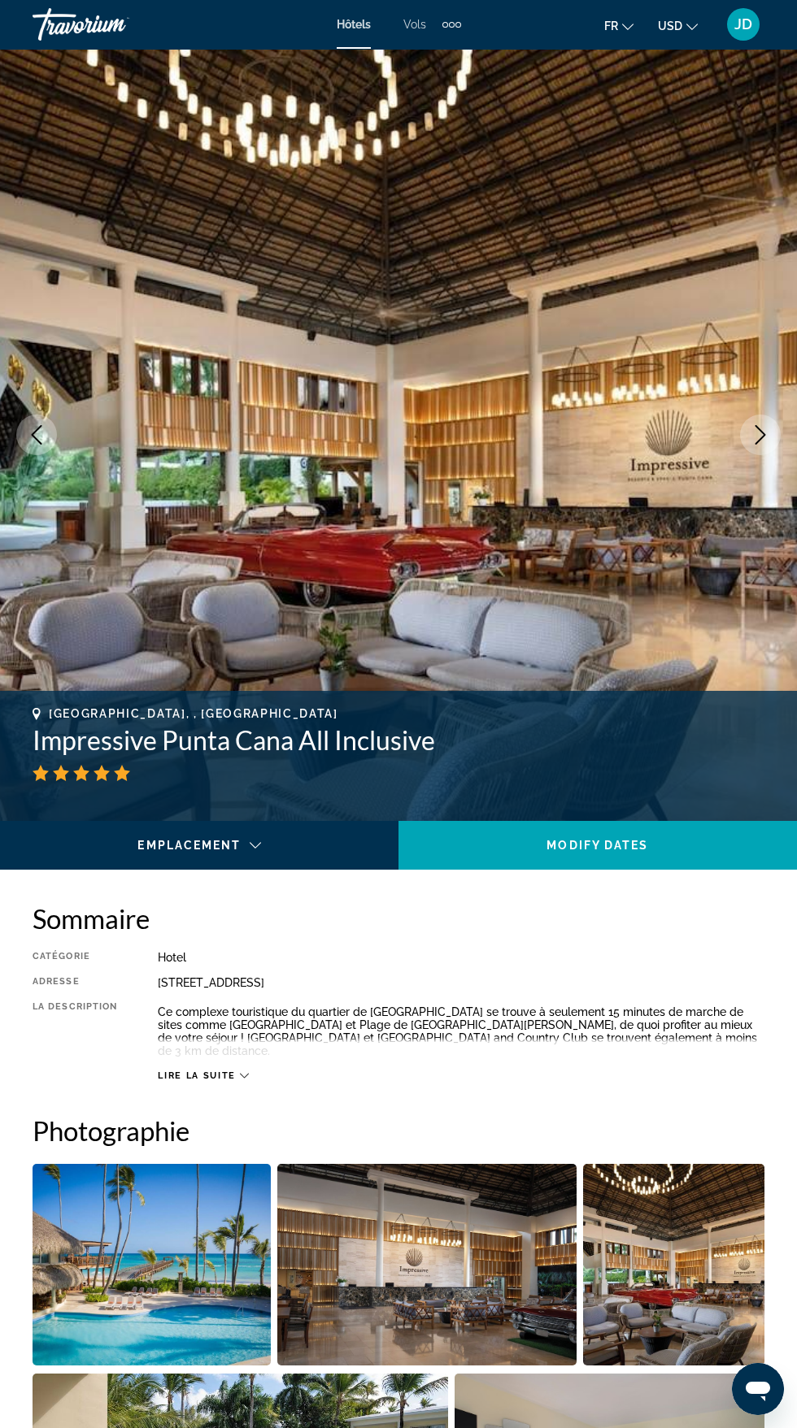
scroll to position [2139, 0]
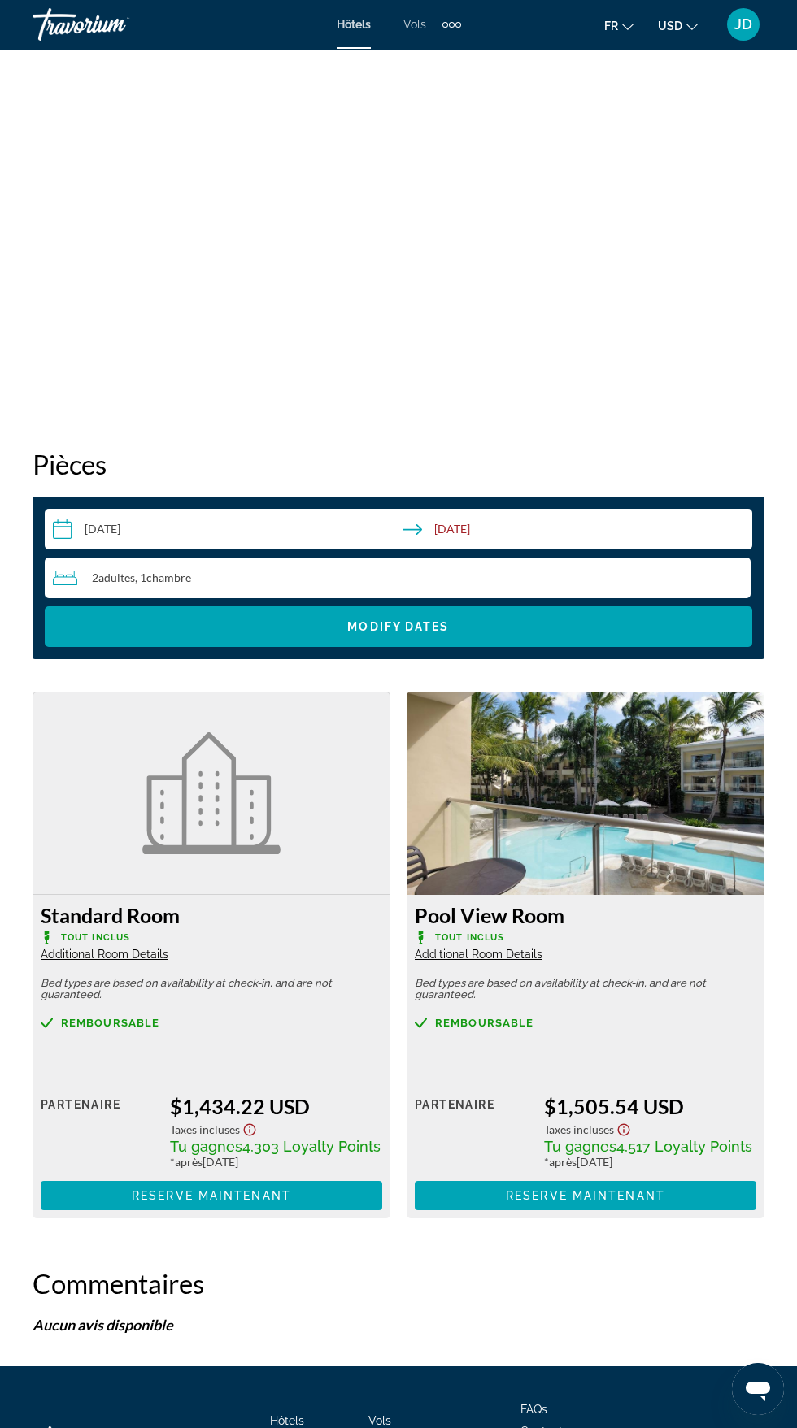
click at [245, 832] on img "Main content" at bounding box center [211, 793] width 138 height 122
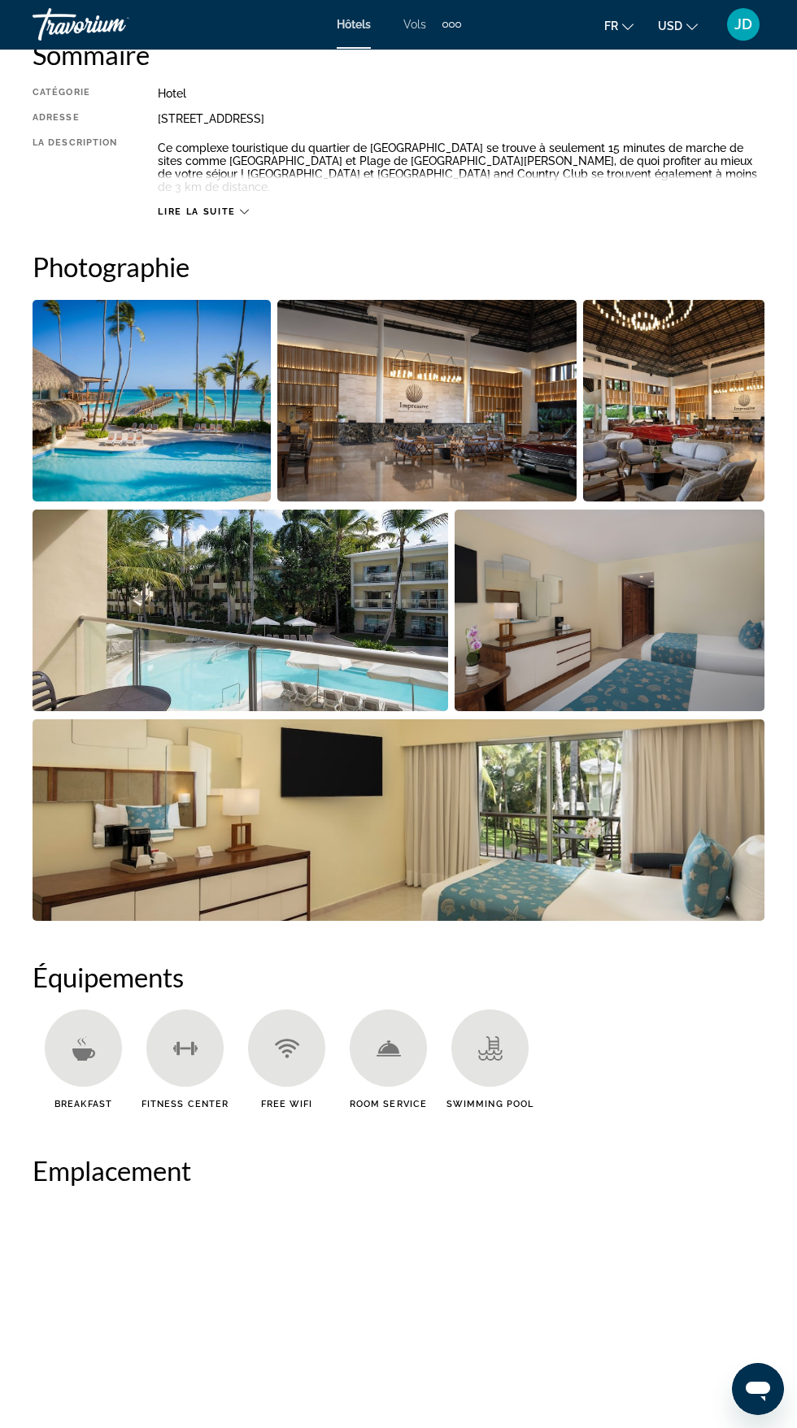
scroll to position [0, 0]
